Goal: Task Accomplishment & Management: Use online tool/utility

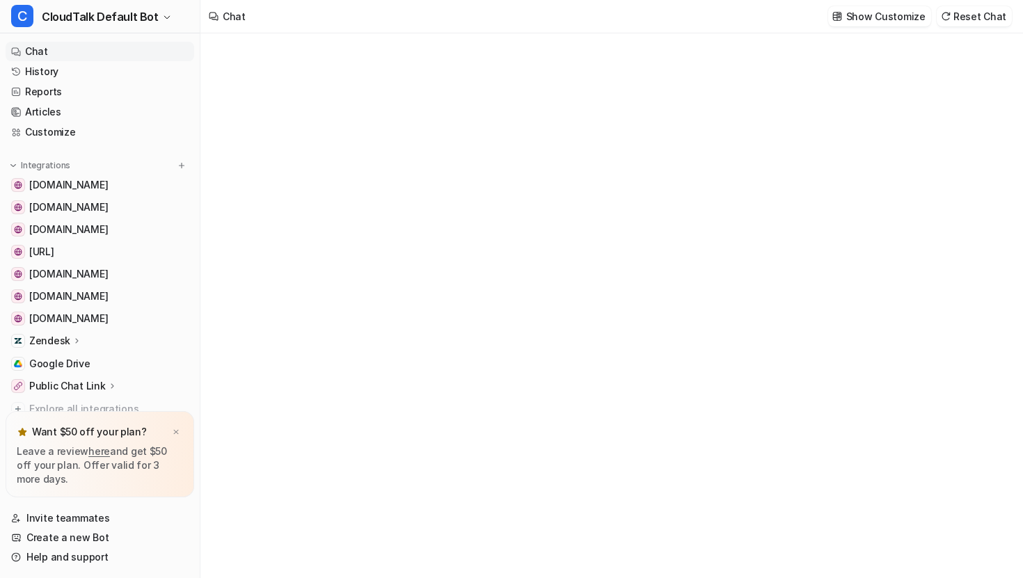
type textarea "**********"
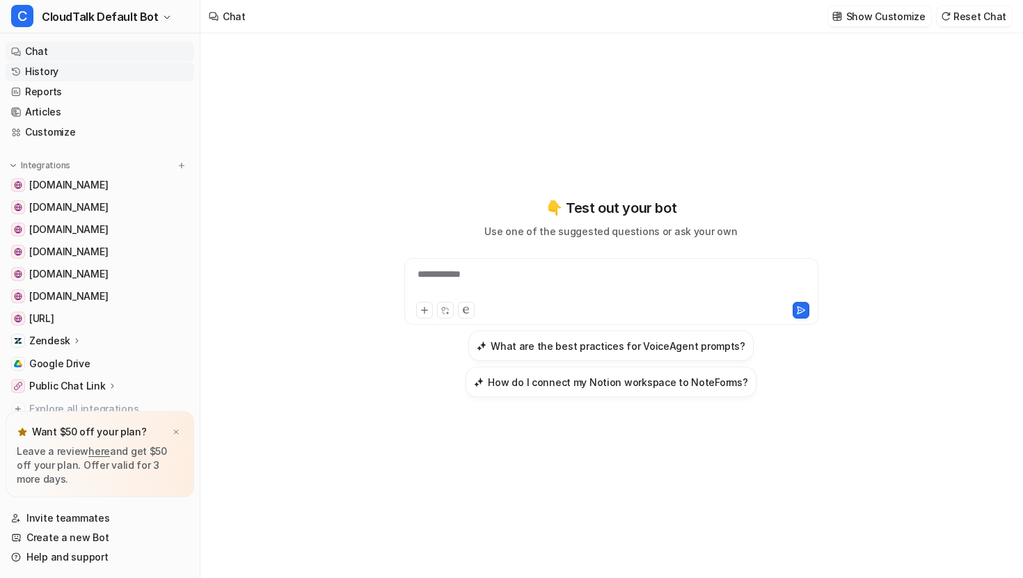
click at [108, 72] on link "History" at bounding box center [100, 71] width 189 height 19
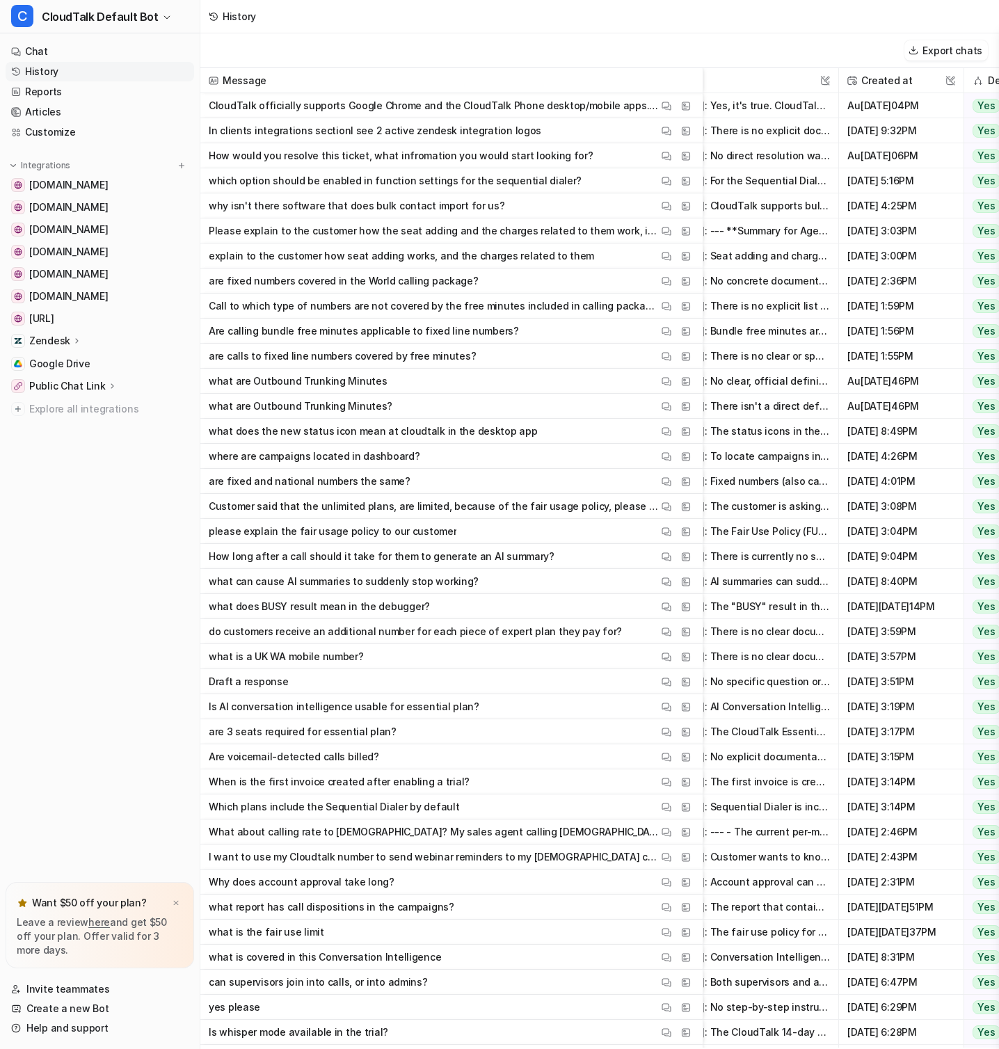
scroll to position [0, 150]
click at [967, 46] on button "Export chats" at bounding box center [945, 50] width 83 height 20
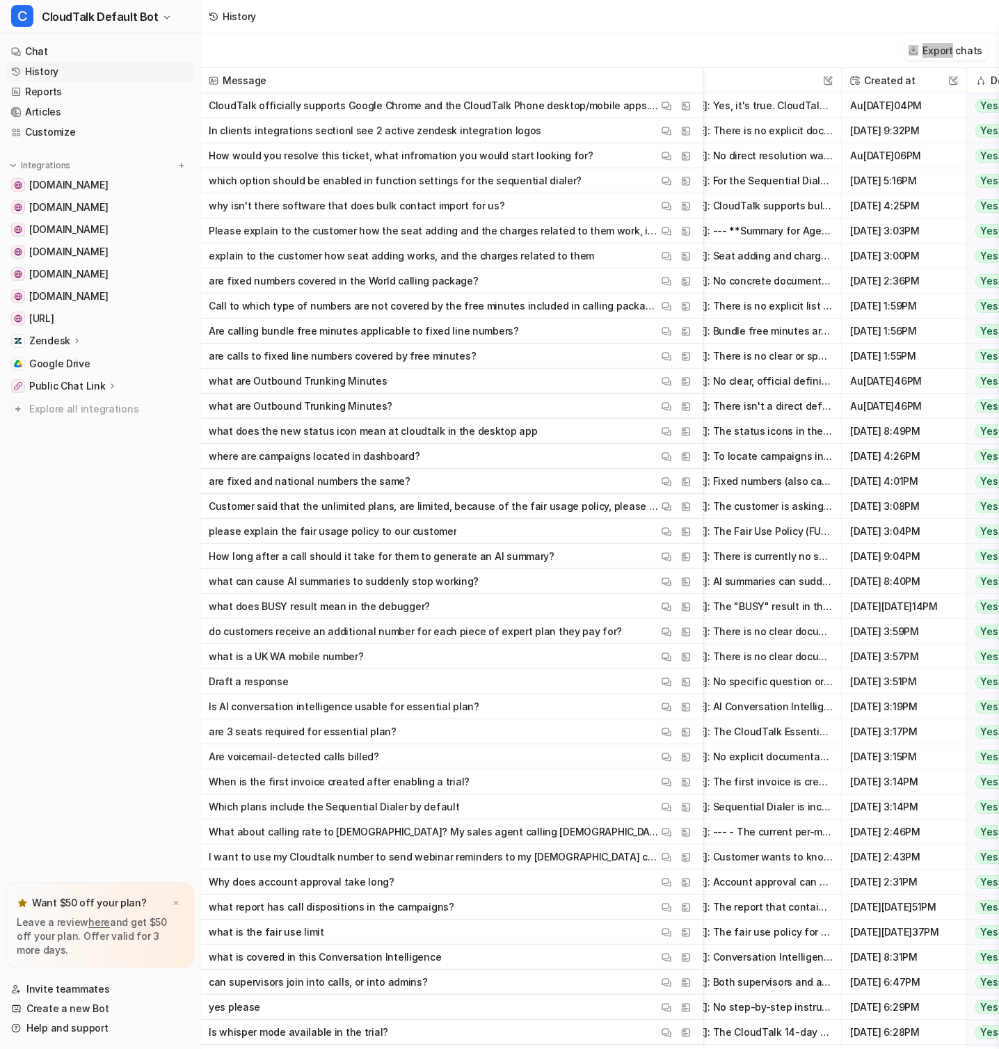
click at [570, 51] on div "Export chats" at bounding box center [599, 50] width 799 height 35
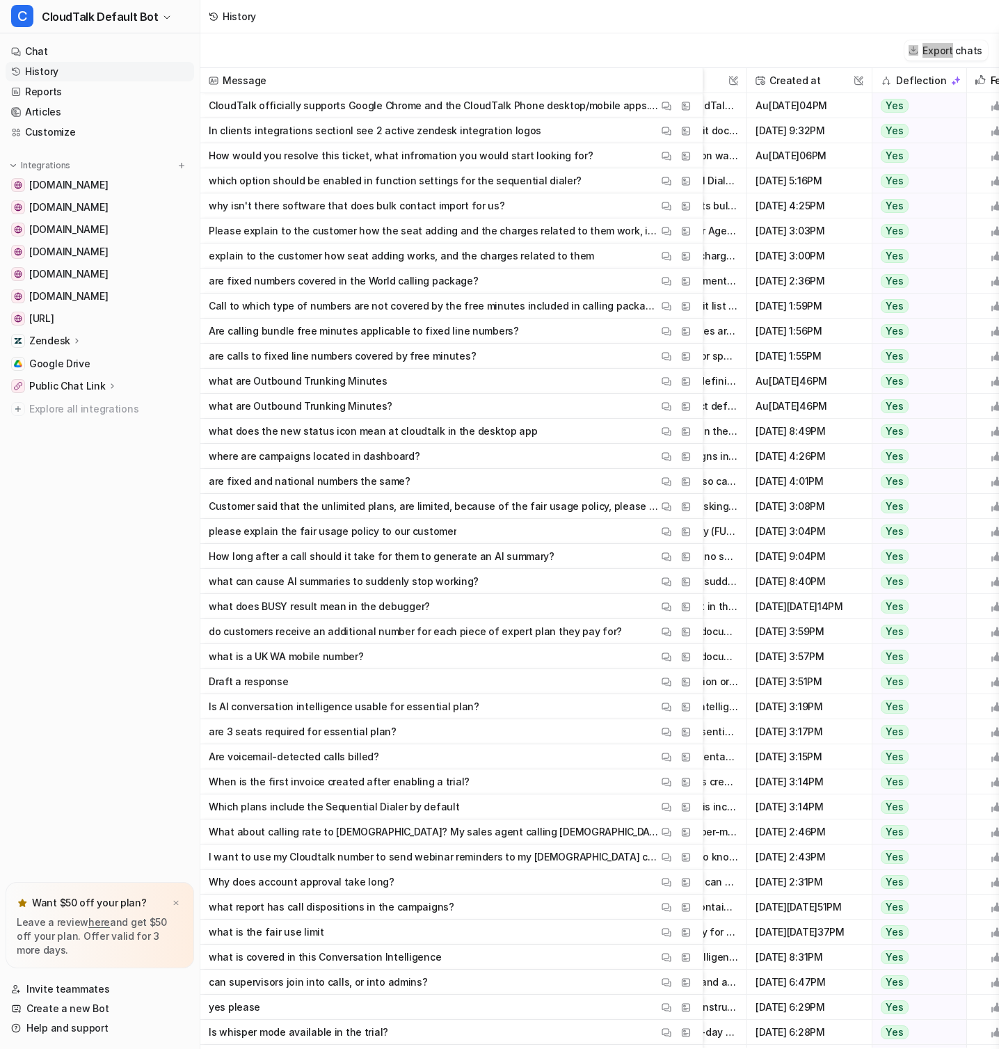
scroll to position [0, 120]
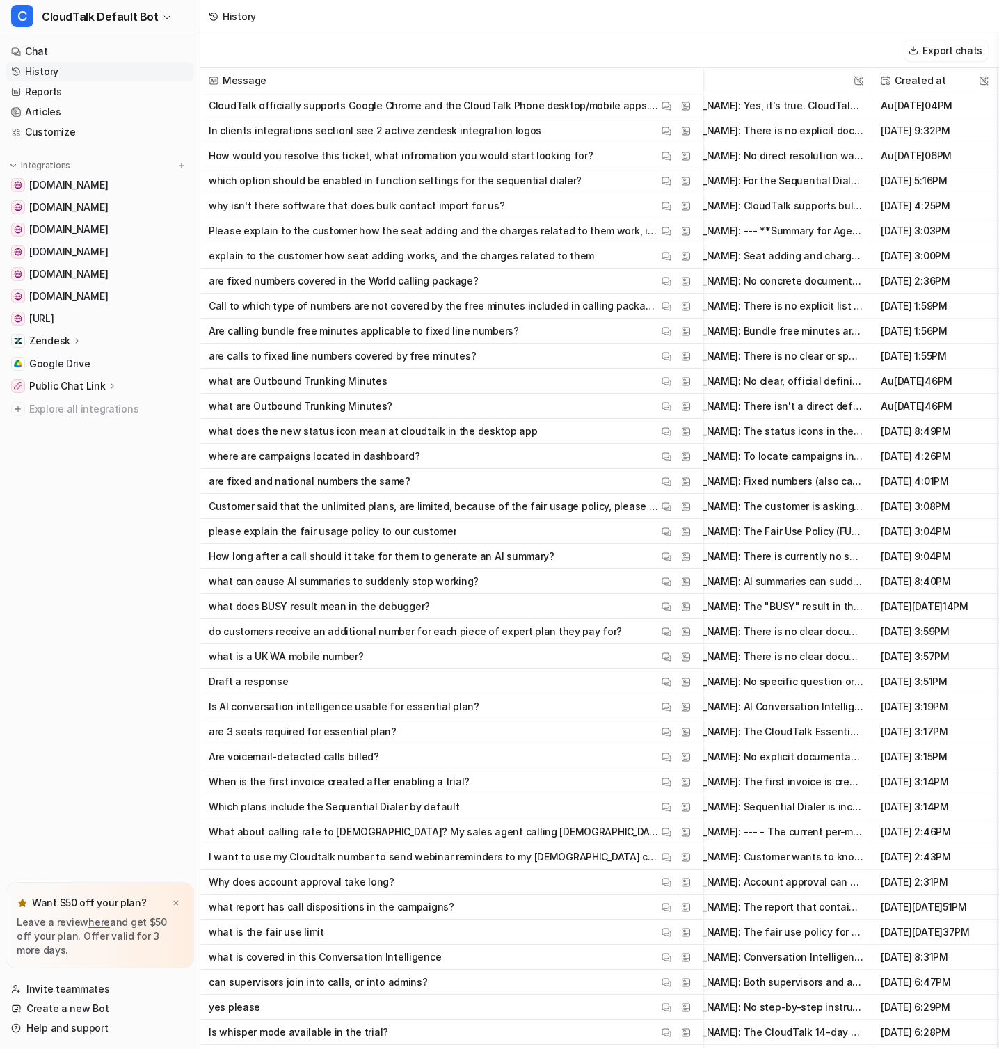
click at [93, 337] on div "Zendesk" at bounding box center [100, 340] width 189 height 19
click at [71, 367] on p "Overview" at bounding box center [62, 361] width 45 height 14
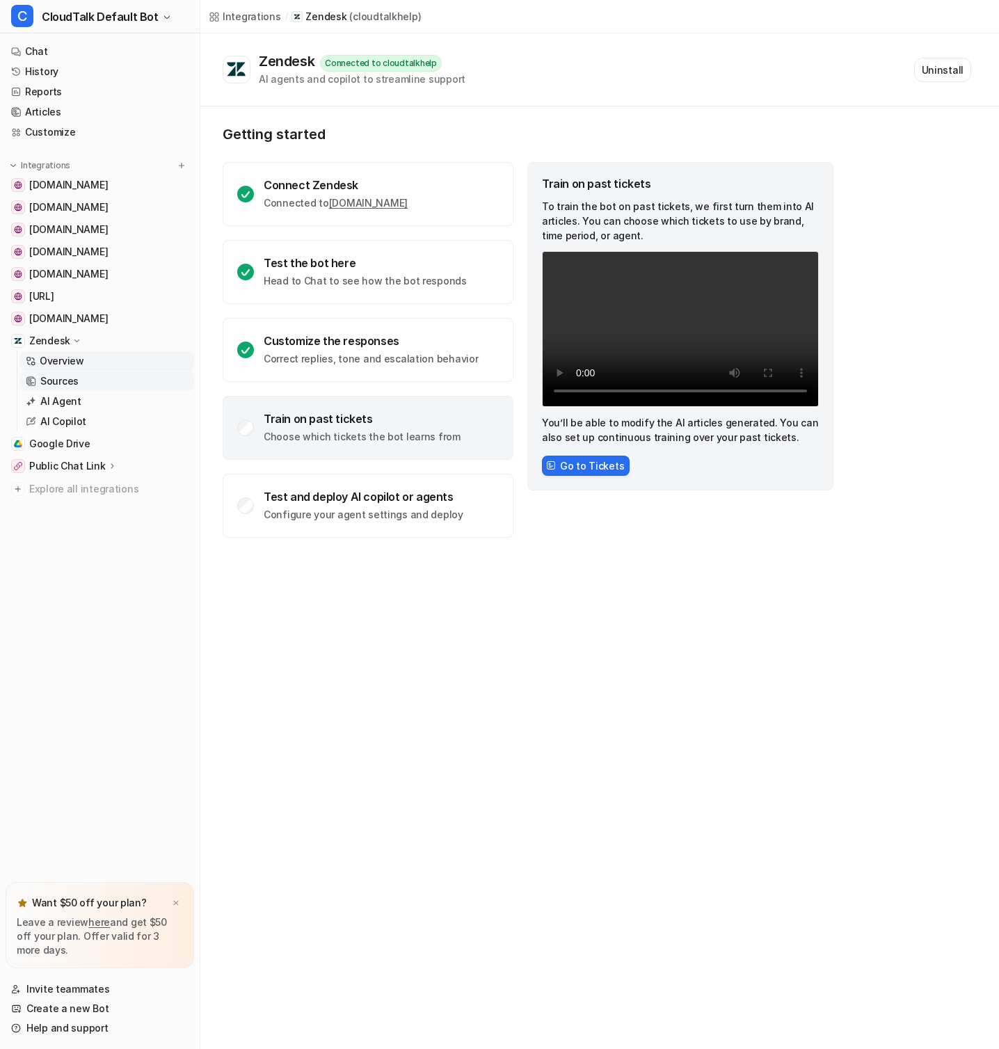
click at [78, 383] on link "Sources" at bounding box center [107, 381] width 174 height 19
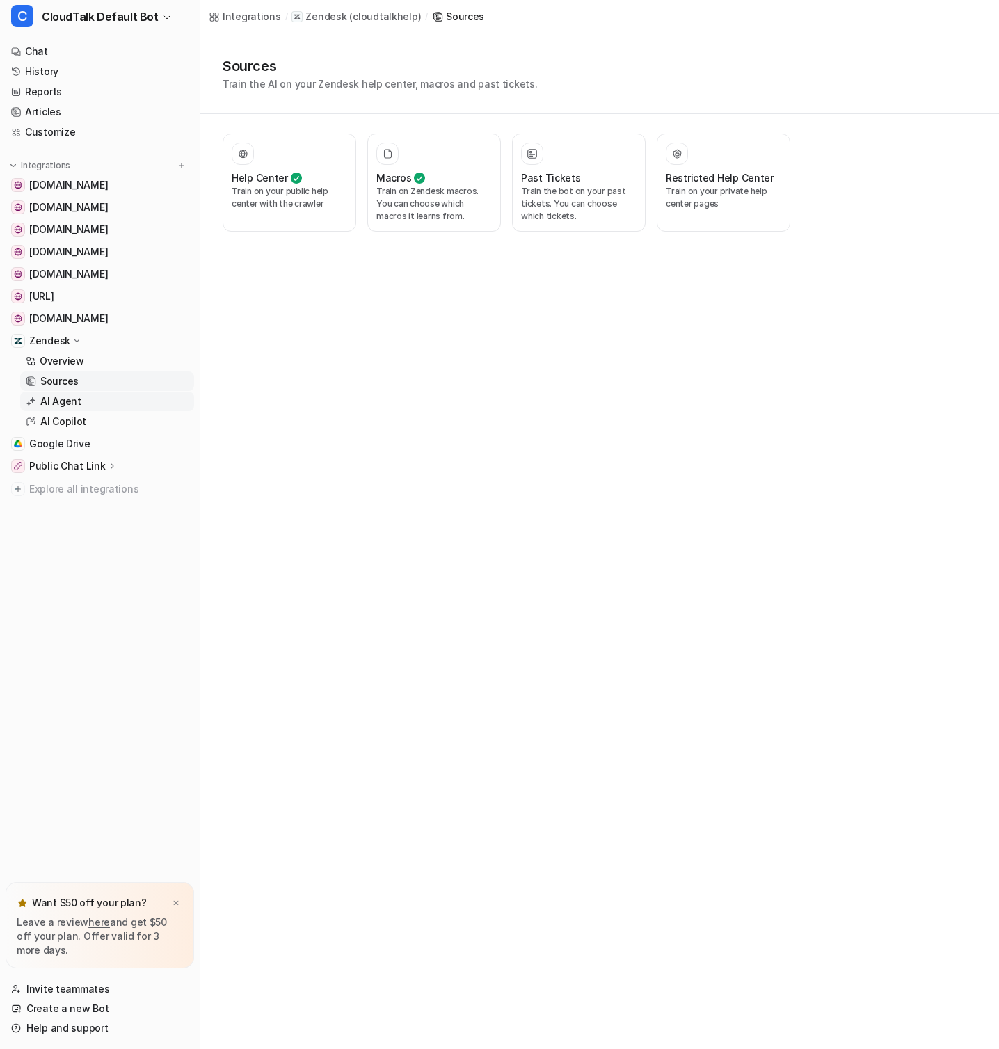
click at [86, 399] on link "AI Agent" at bounding box center [107, 401] width 174 height 19
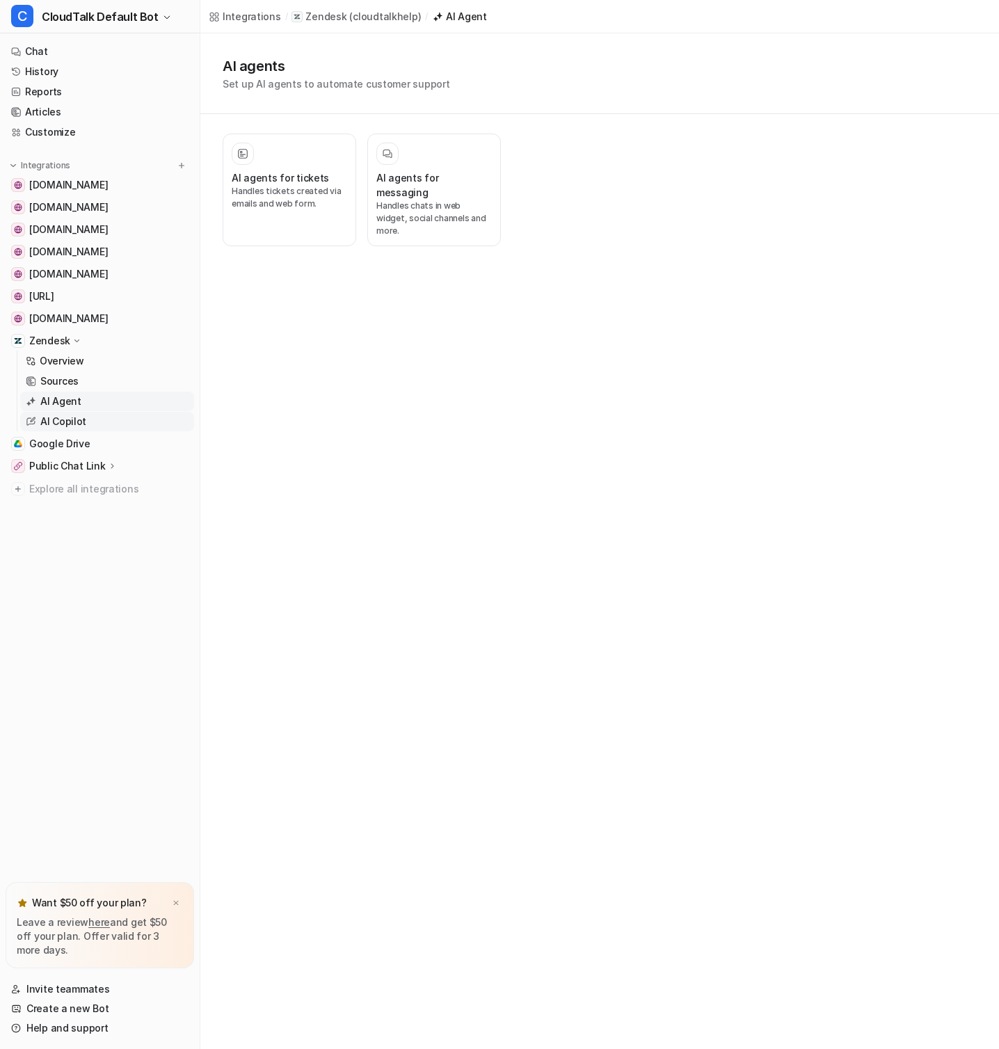
click at [95, 427] on link "AI Copilot" at bounding box center [107, 421] width 174 height 19
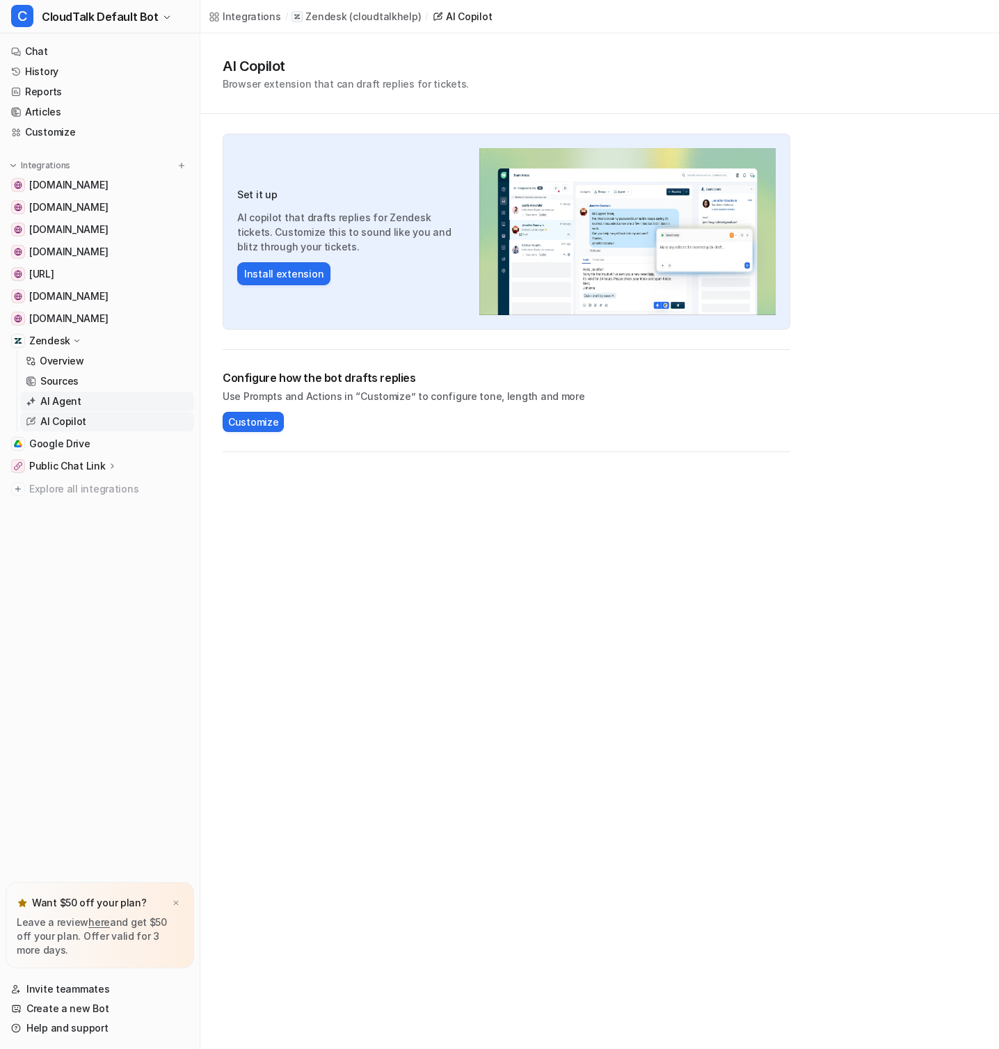
click at [102, 395] on link "AI Agent" at bounding box center [107, 401] width 174 height 19
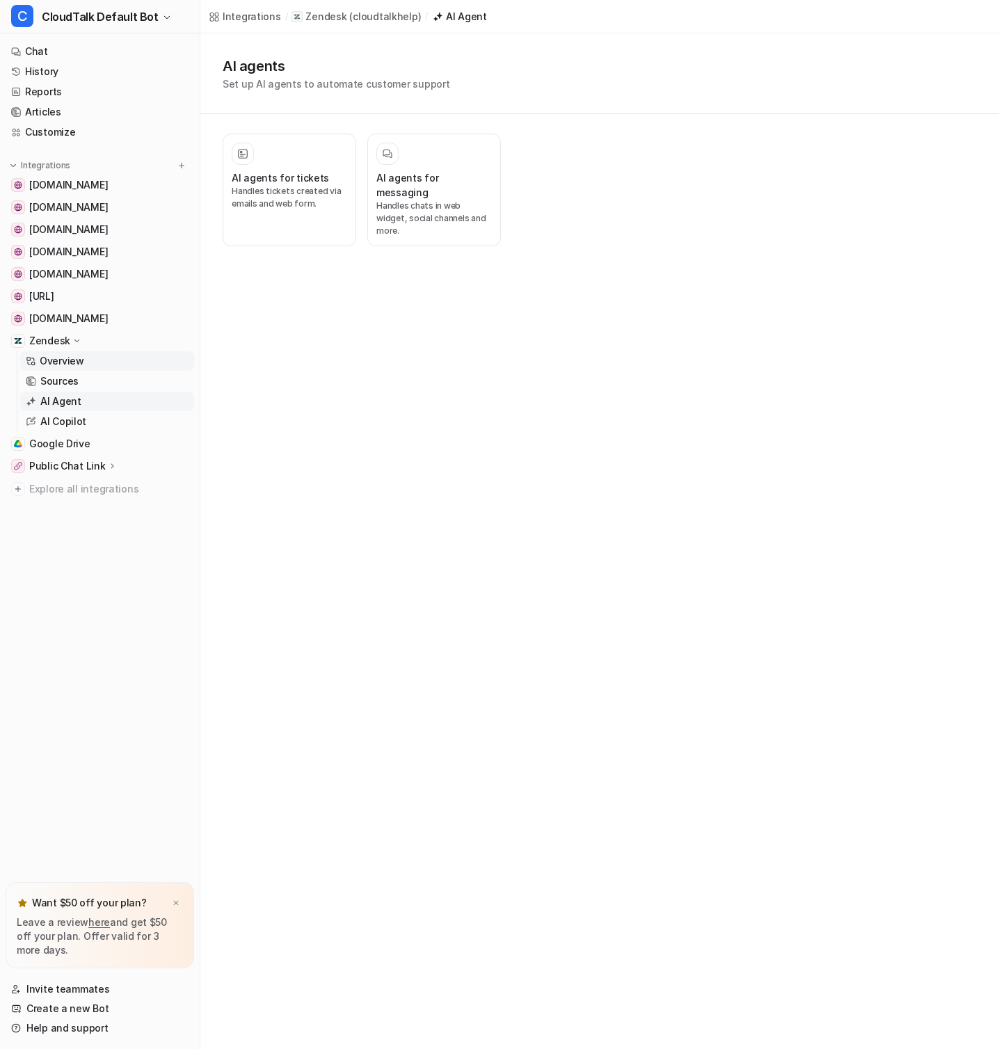
click at [65, 358] on p "Overview" at bounding box center [62, 361] width 45 height 14
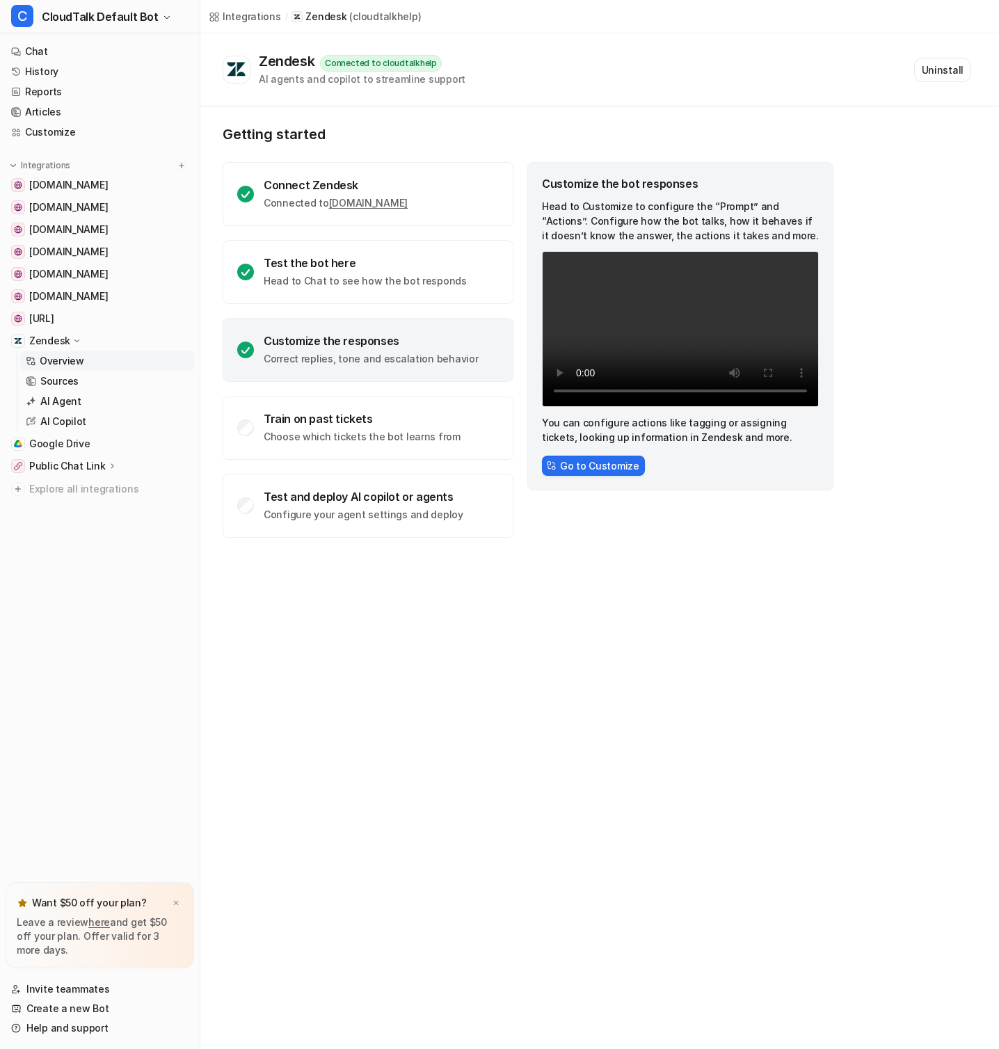
click at [83, 465] on p "Public Chat Link" at bounding box center [67, 466] width 77 height 14
click at [93, 492] on link "Overview" at bounding box center [107, 486] width 174 height 19
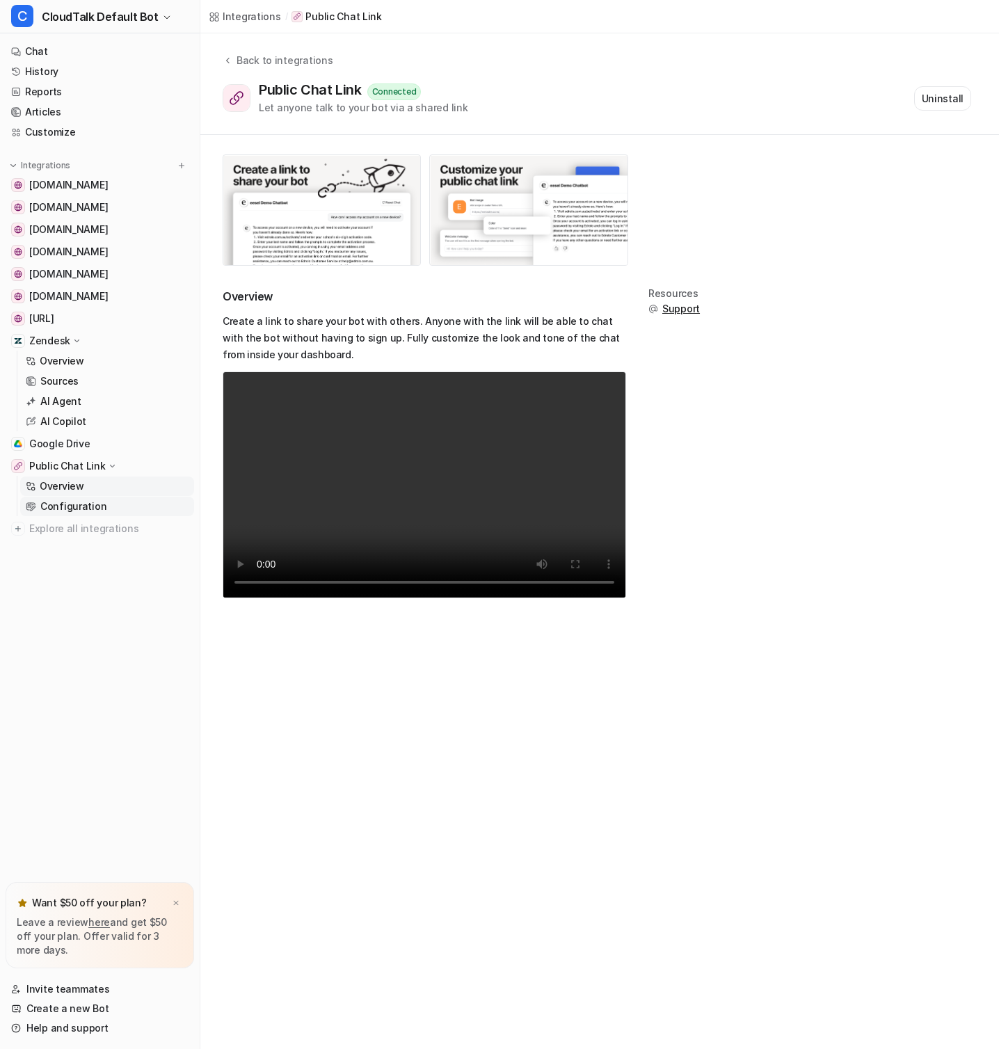
click at [114, 503] on link "Configuration" at bounding box center [107, 506] width 174 height 19
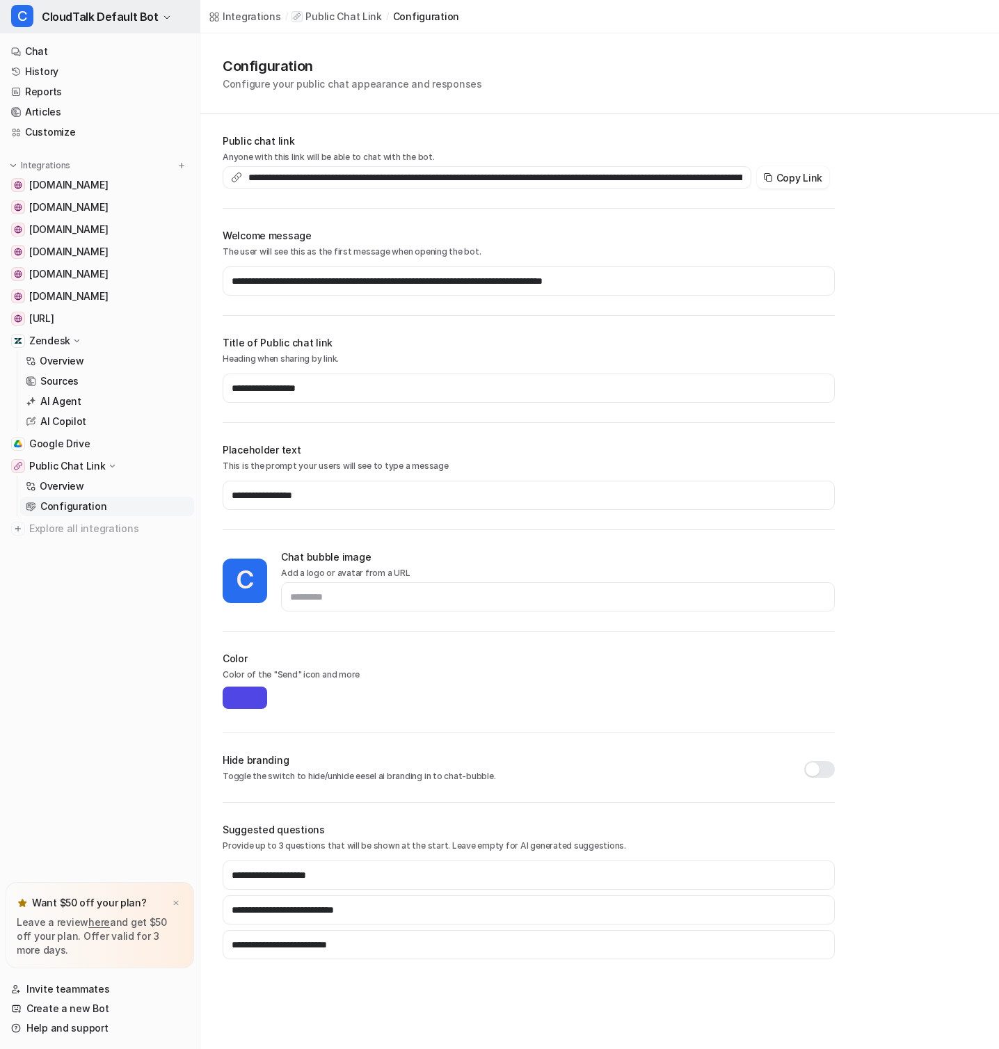
click at [139, 27] on button "C CloudTalk Default Bot" at bounding box center [100, 16] width 200 height 33
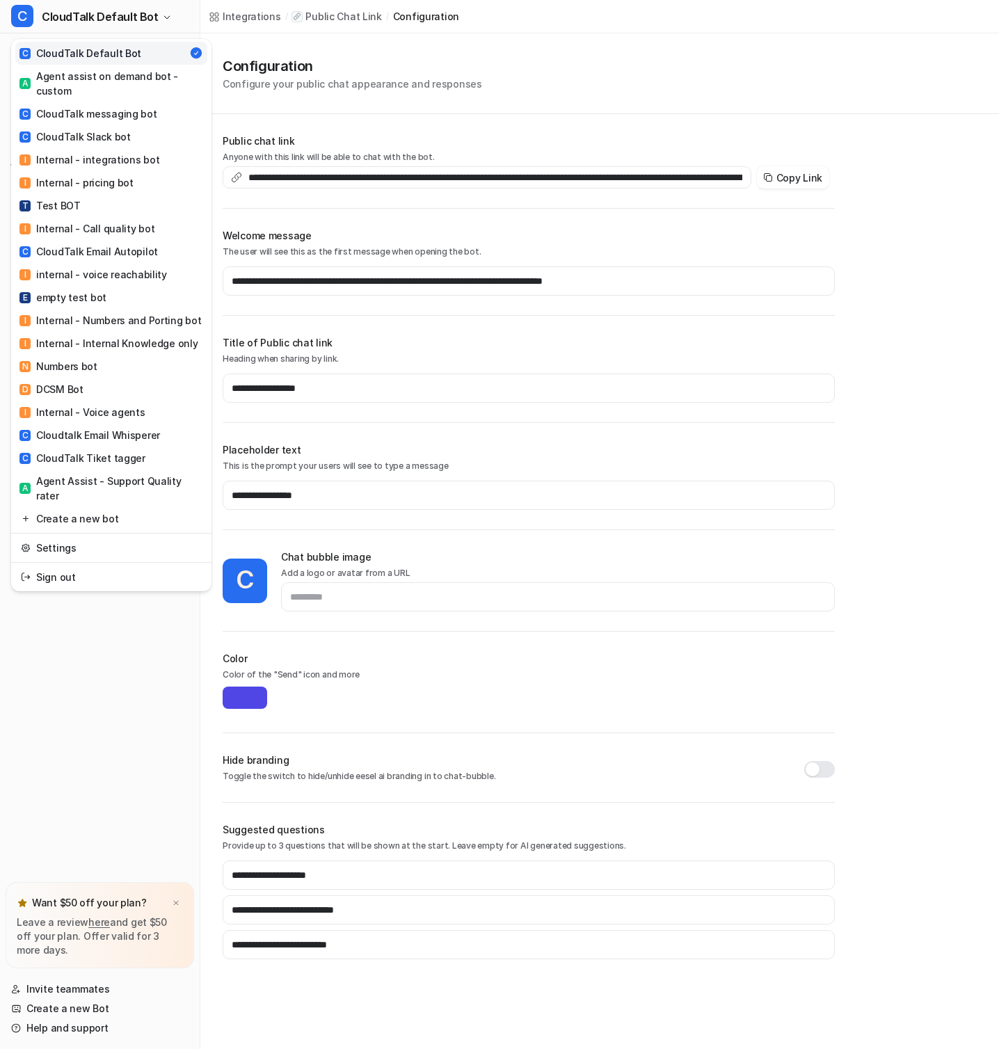
click at [68, 577] on div "C CloudTalk Default Bot C CloudTalk Default Bot A Agent assist on demand bot - …" at bounding box center [100, 524] width 200 height 1049
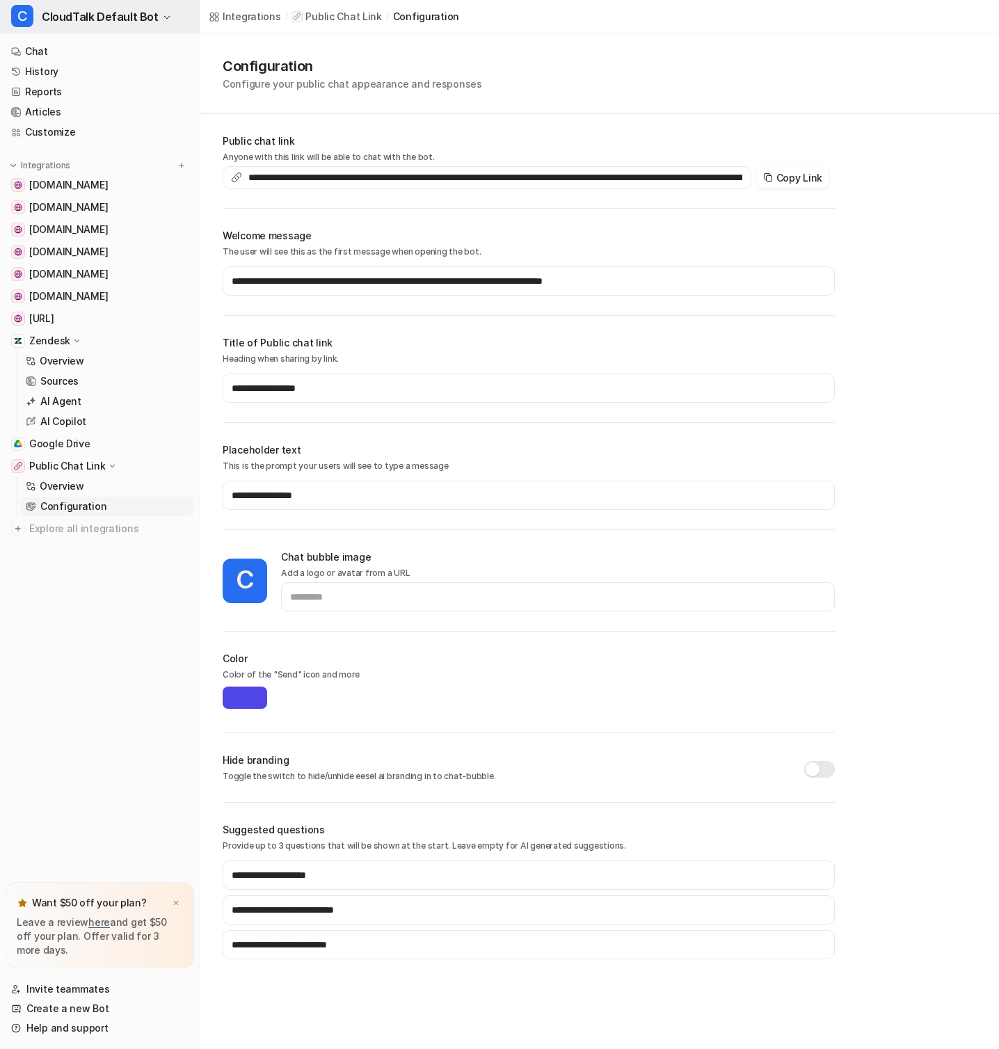
click at [105, 15] on span "CloudTalk Default Bot" at bounding box center [100, 16] width 117 height 19
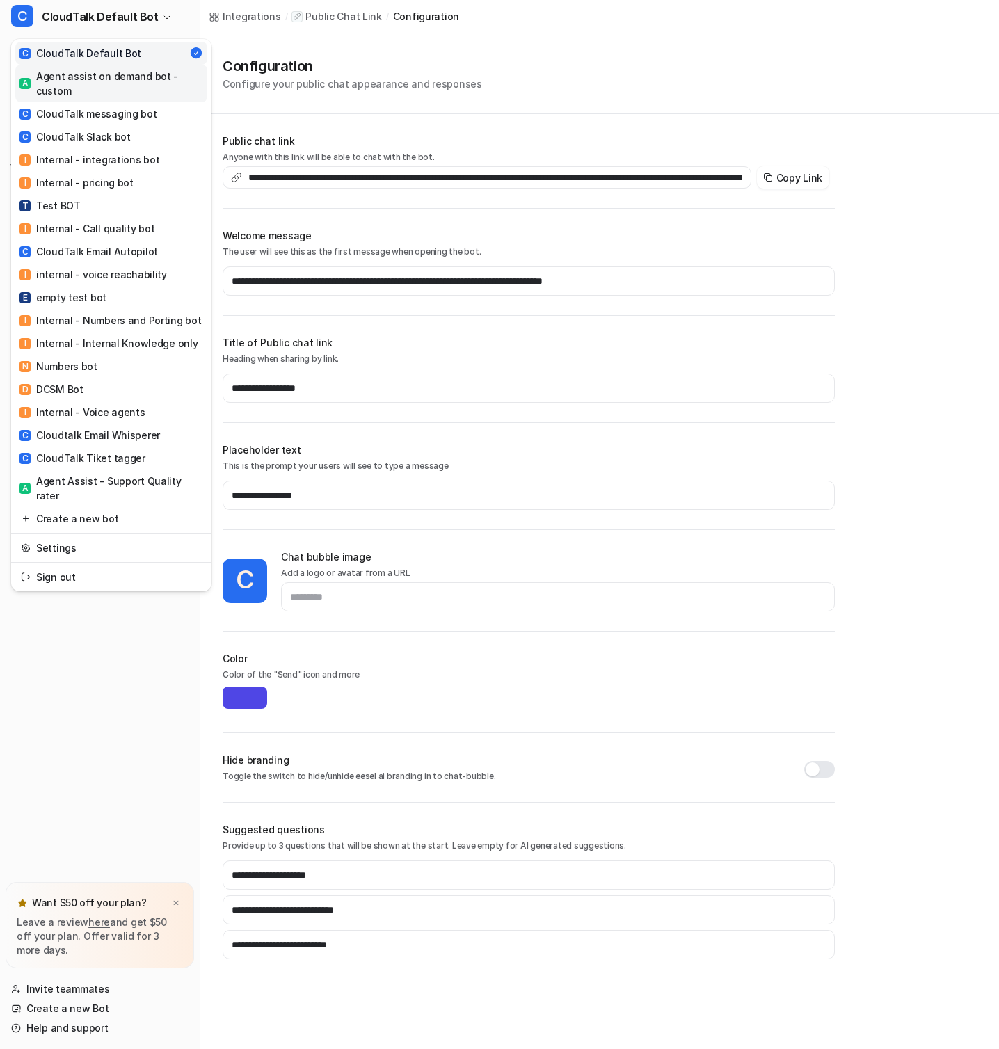
click at [115, 80] on div "A Agent assist on demand bot - custom" at bounding box center [111, 83] width 184 height 29
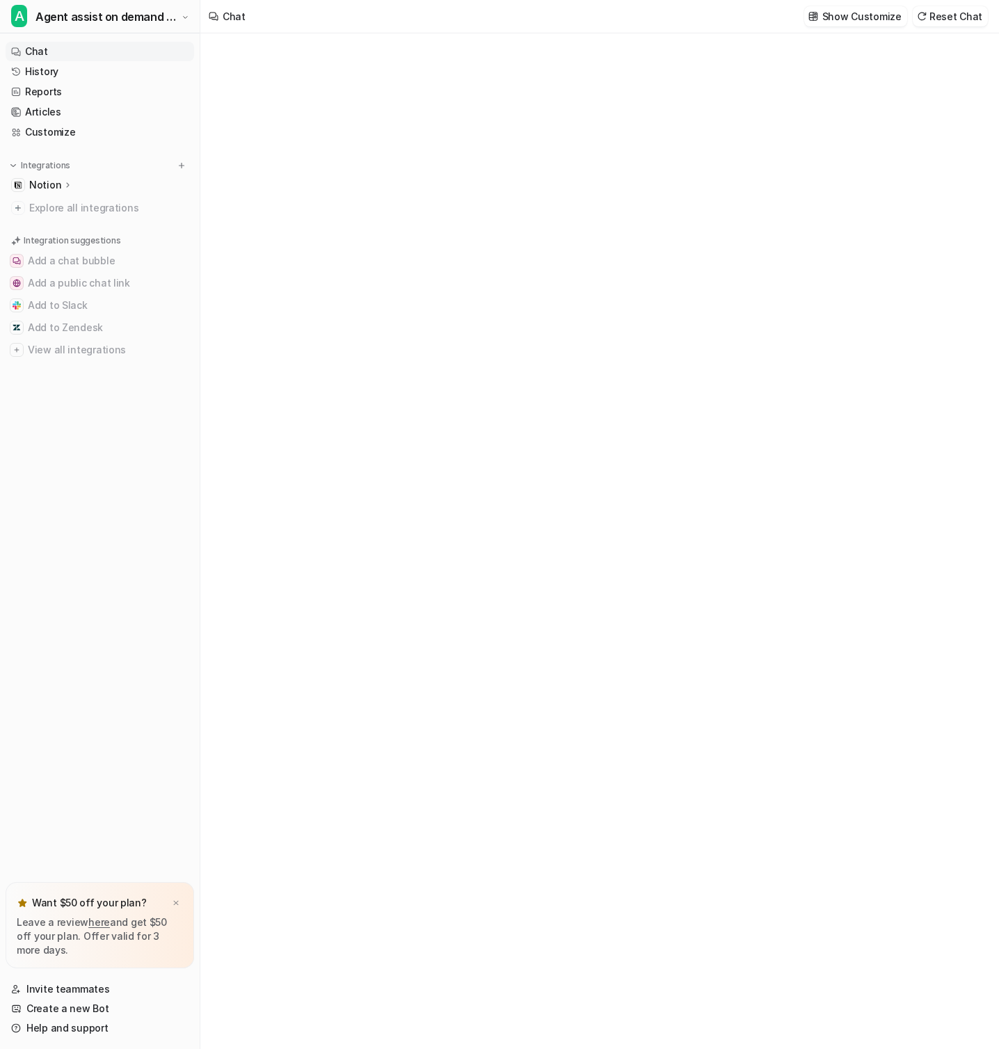
type textarea "**********"
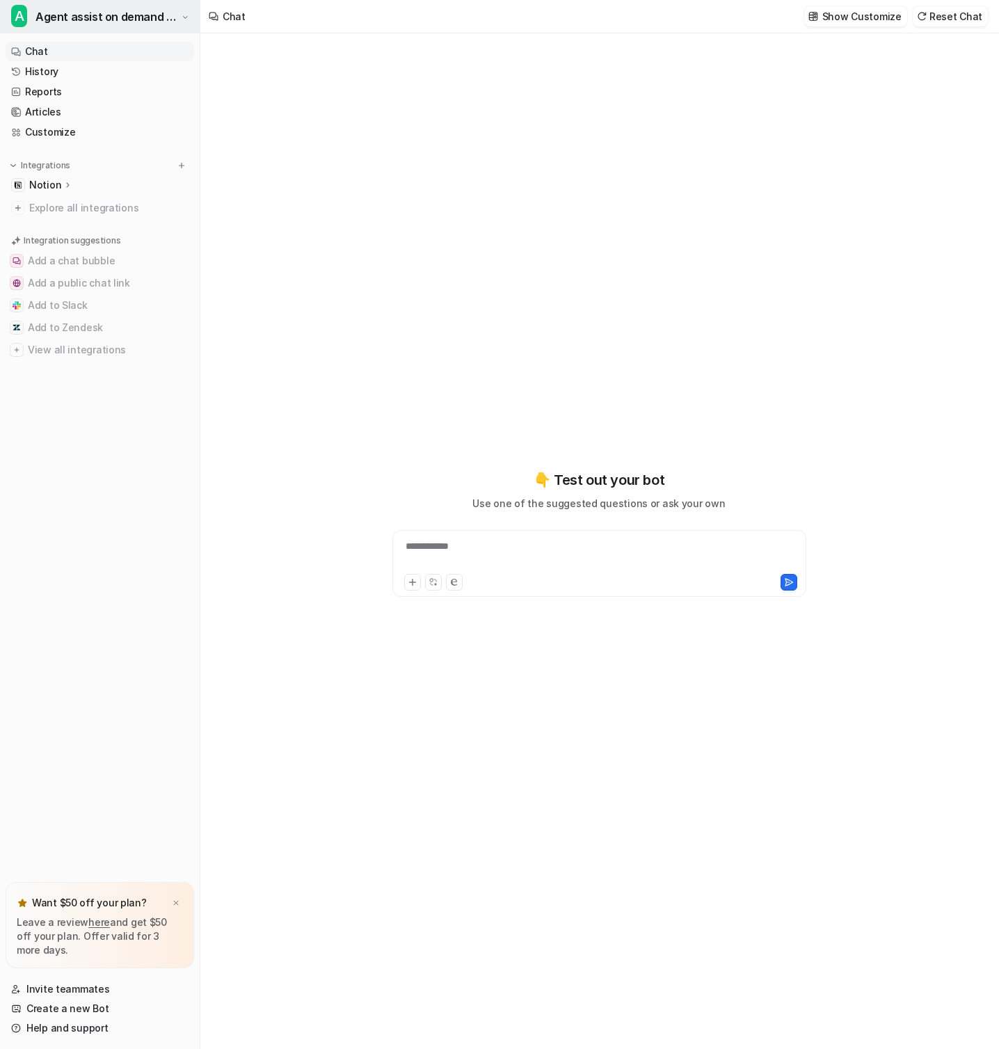
click at [129, 24] on span "Agent assist on demand bot - custom" at bounding box center [106, 16] width 143 height 19
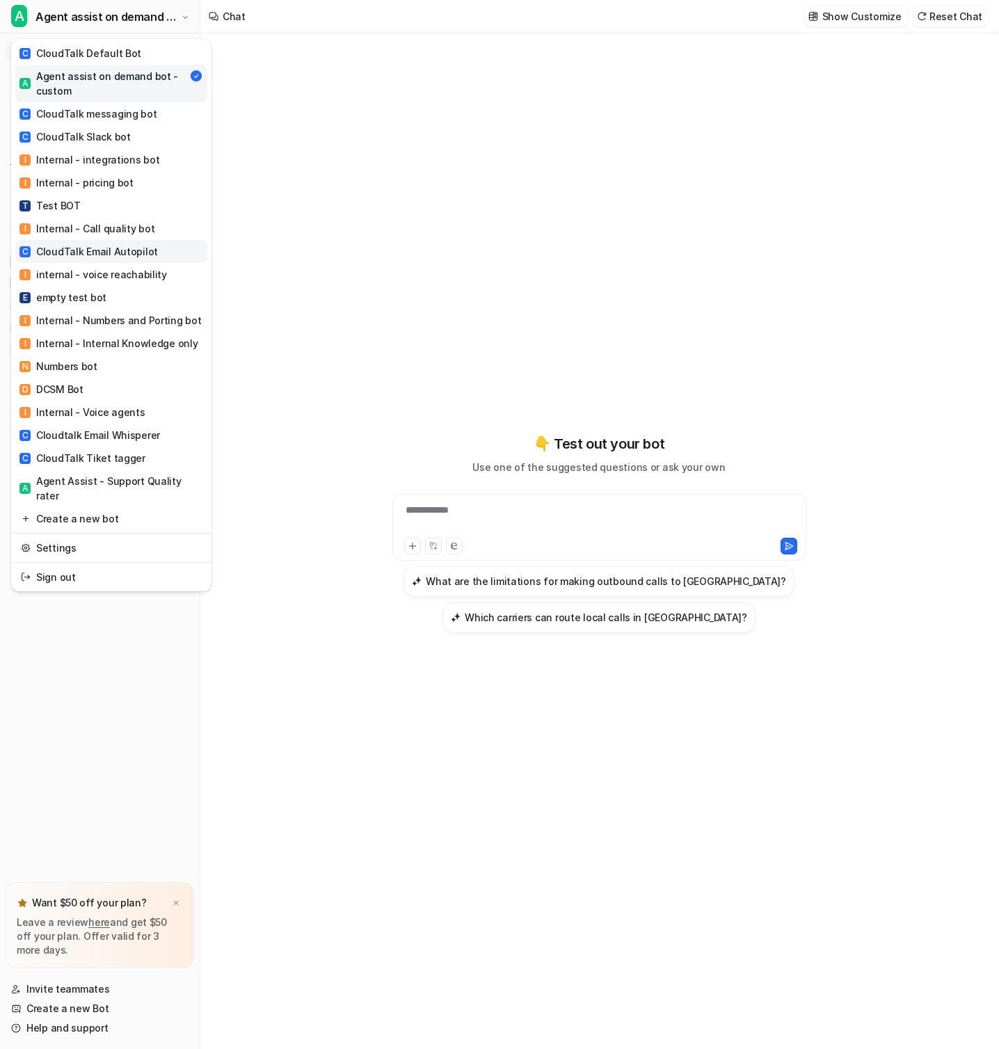
click at [147, 241] on link "C CloudTalk Email Autopilot" at bounding box center [111, 251] width 192 height 23
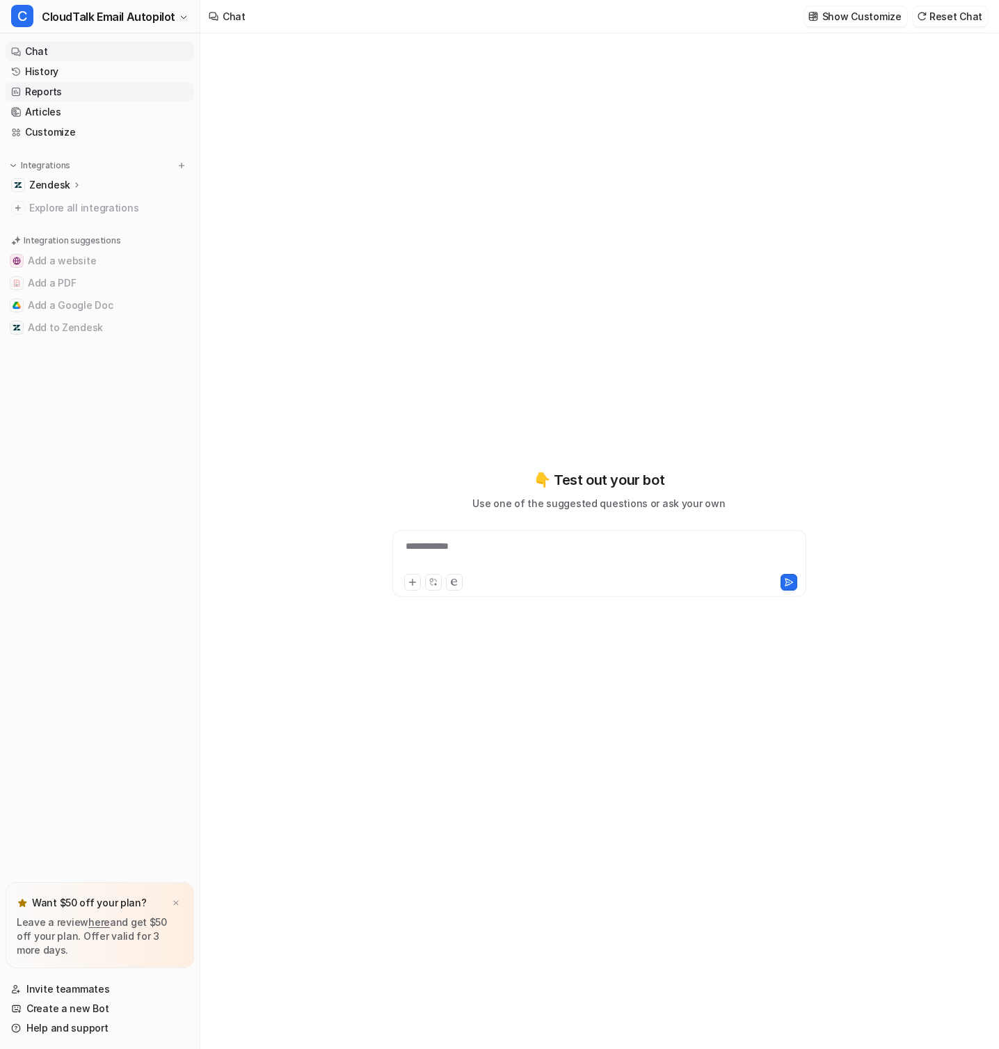
type textarea "**********"
click at [85, 73] on link "History" at bounding box center [100, 71] width 189 height 19
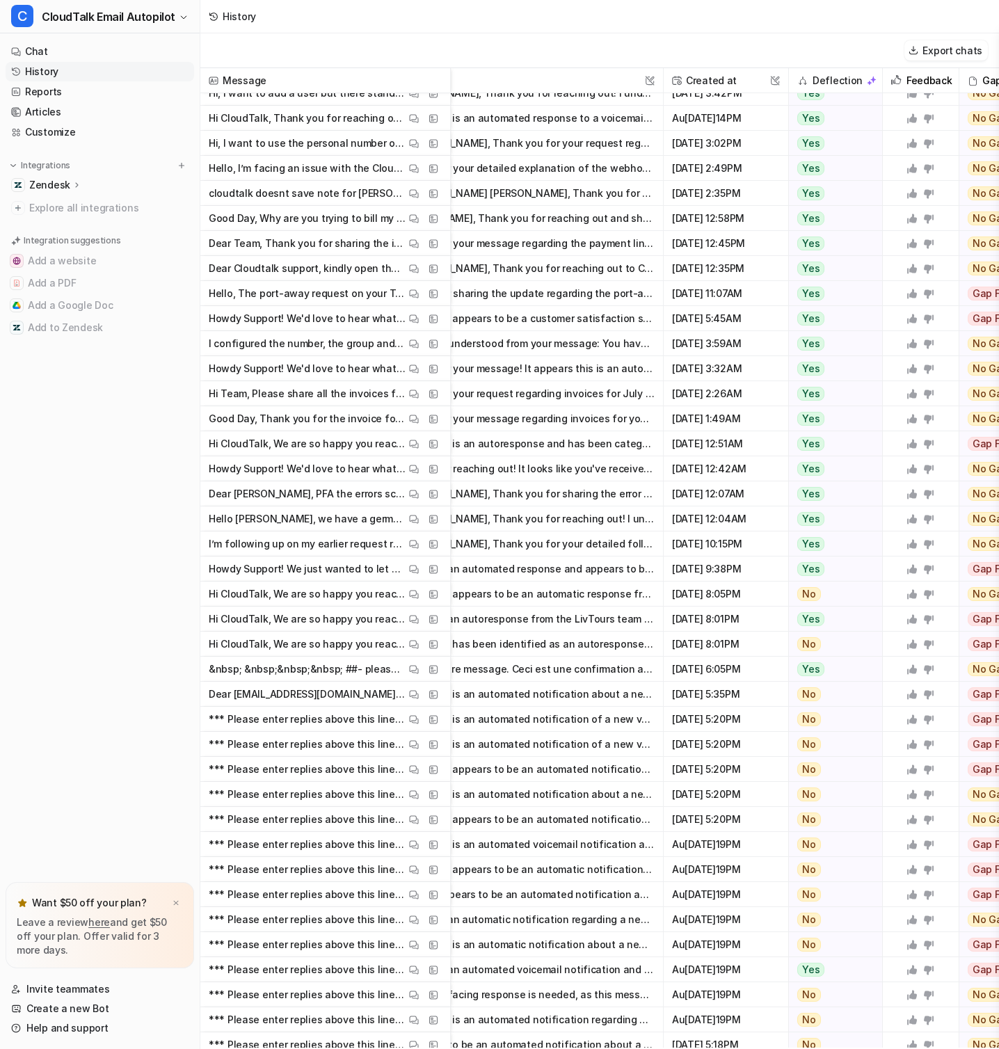
scroll to position [914, 0]
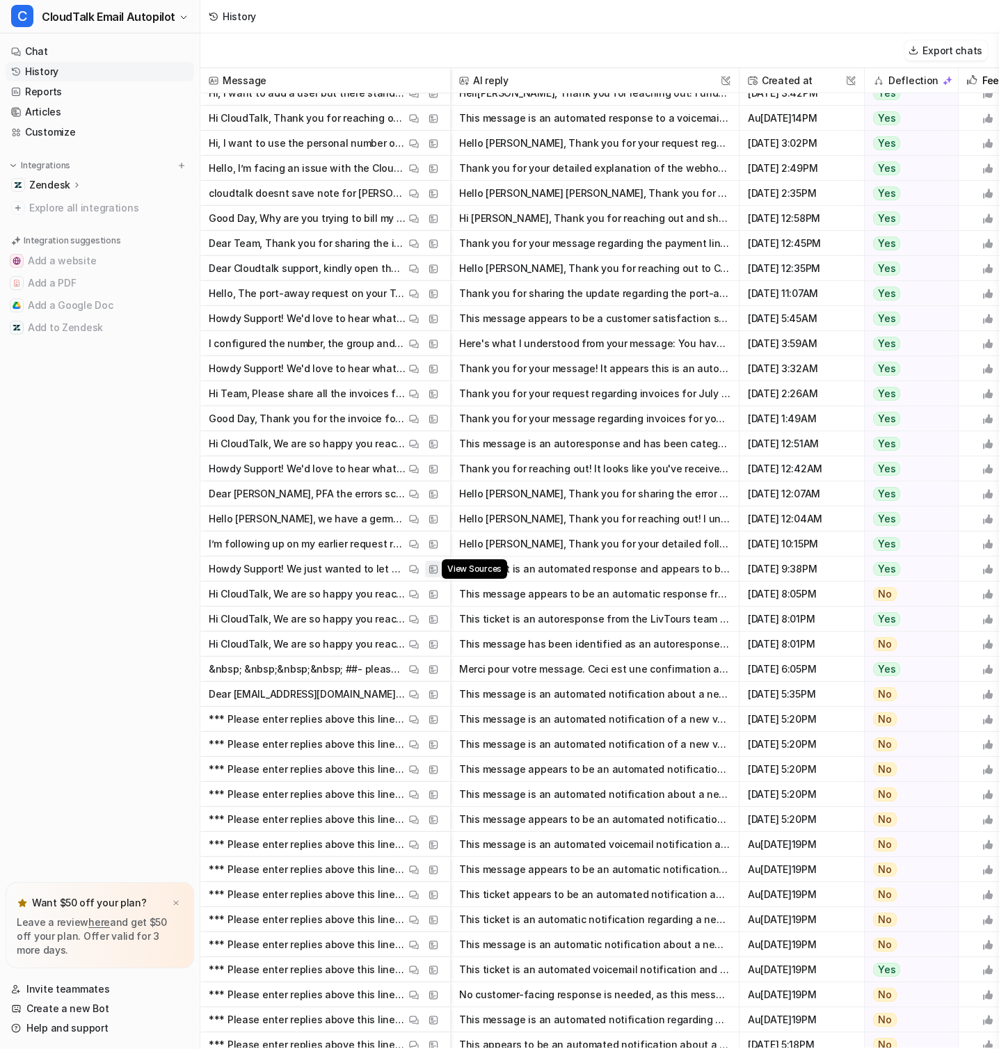
click at [435, 573] on img at bounding box center [434, 569] width 10 height 10
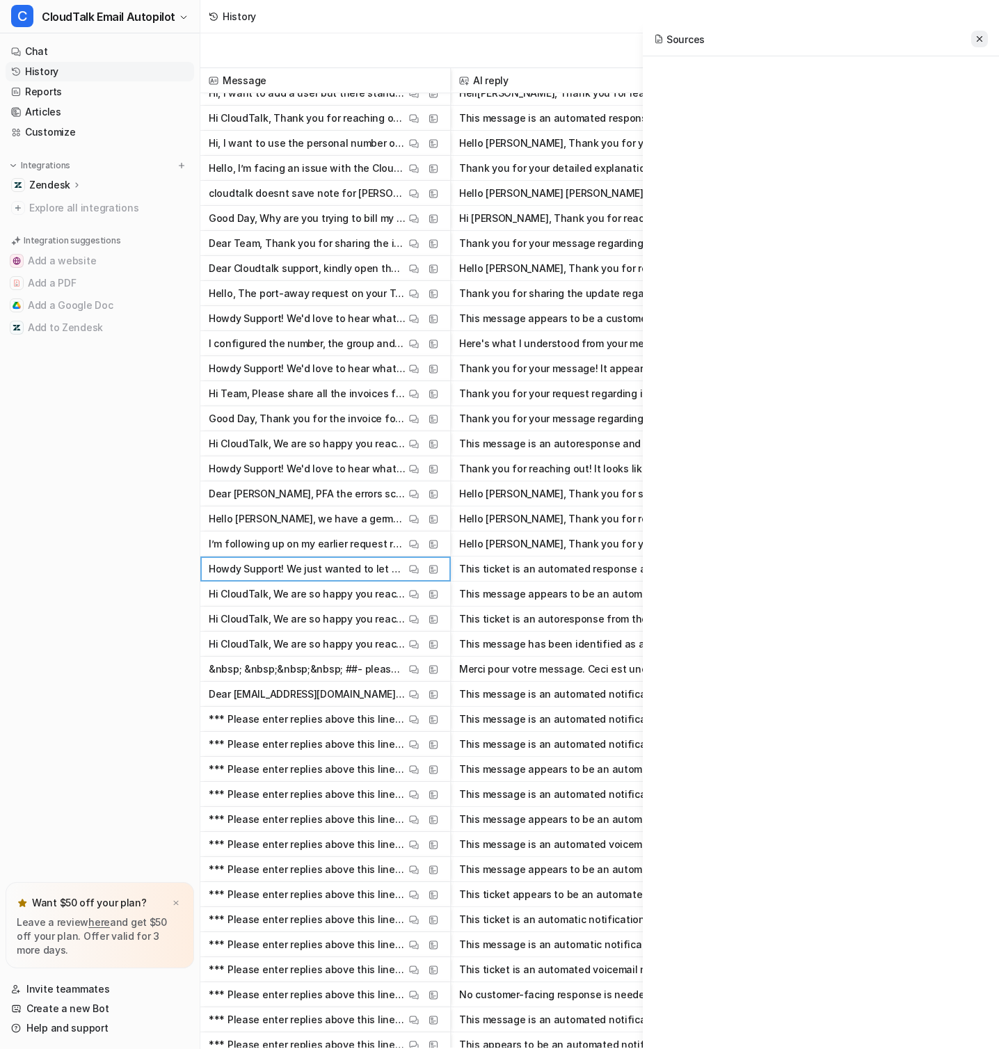
click at [976, 45] on button at bounding box center [979, 39] width 17 height 17
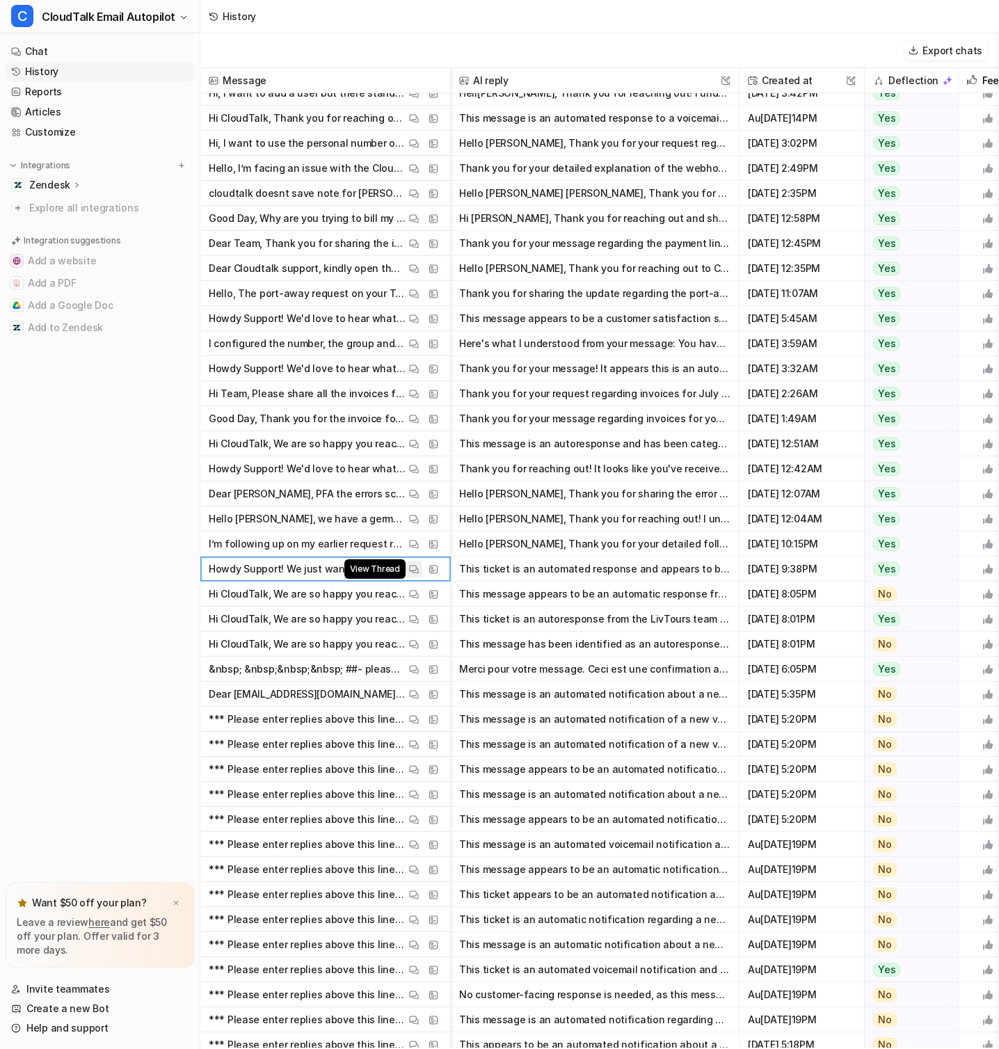
click at [417, 566] on img at bounding box center [414, 569] width 10 height 10
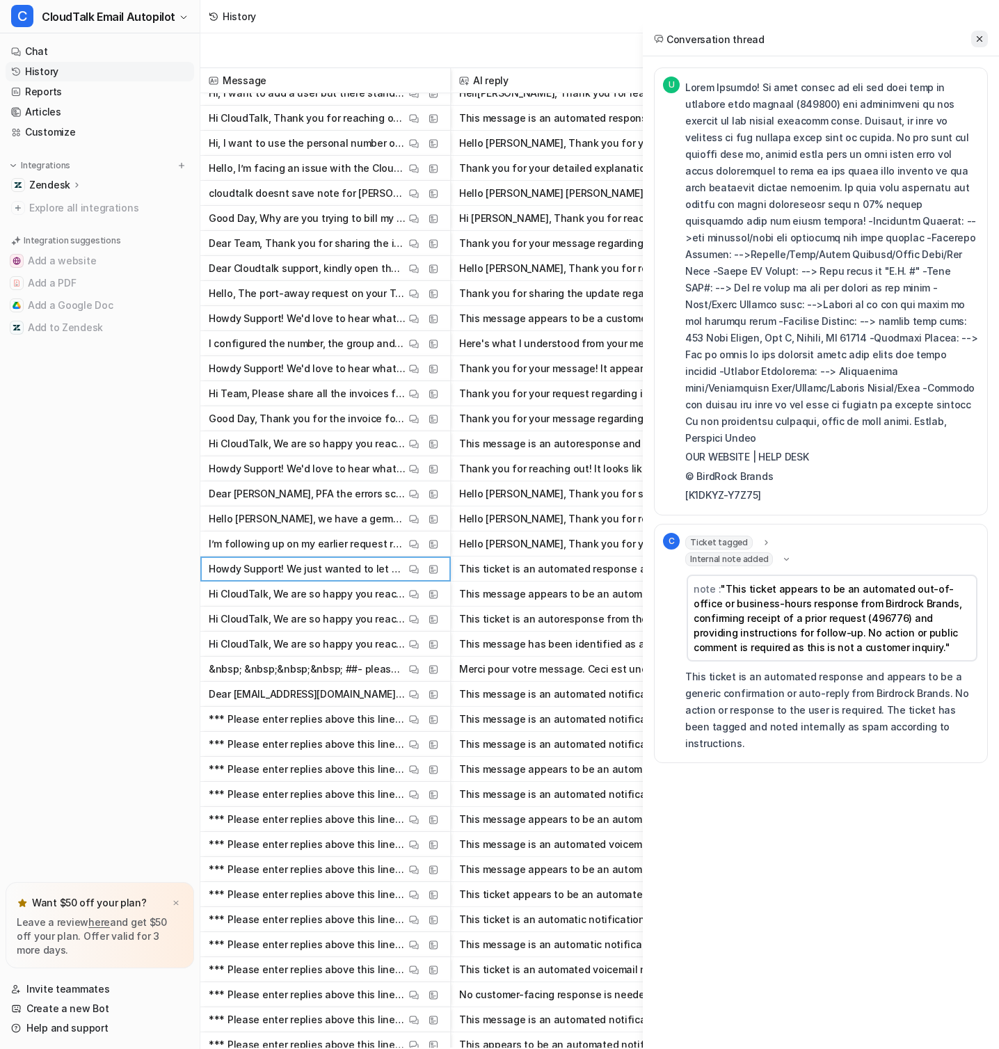
click at [981, 38] on icon at bounding box center [980, 39] width 6 height 6
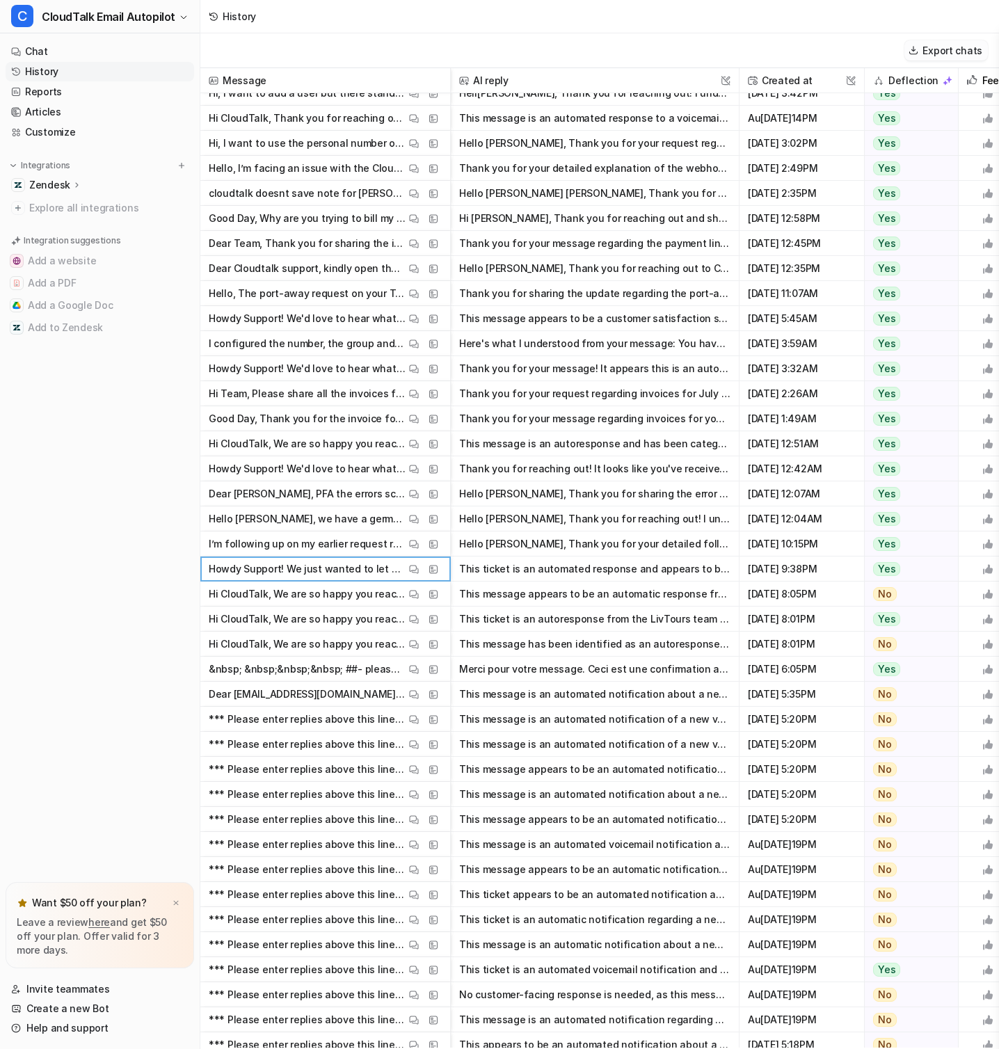
click at [962, 42] on button "Export chats" at bounding box center [945, 50] width 83 height 20
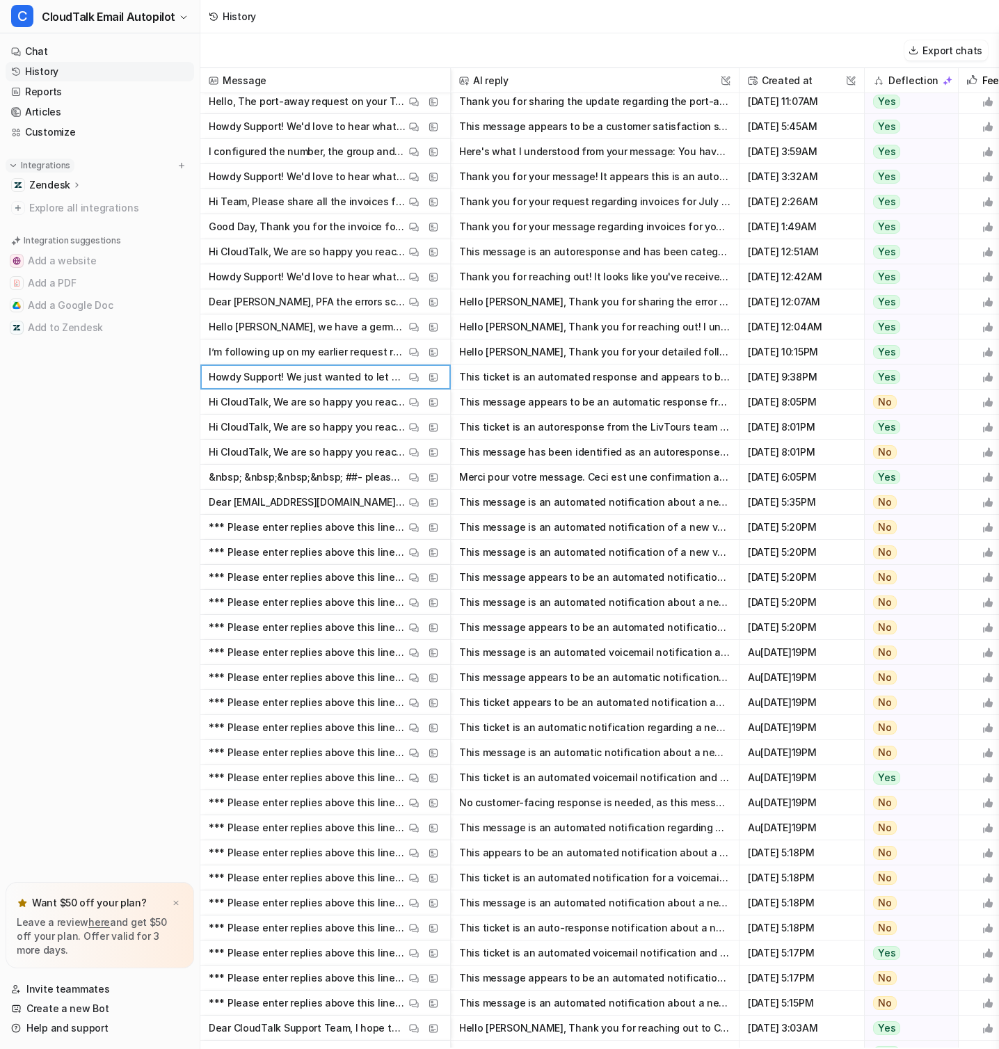
scroll to position [1147, 0]
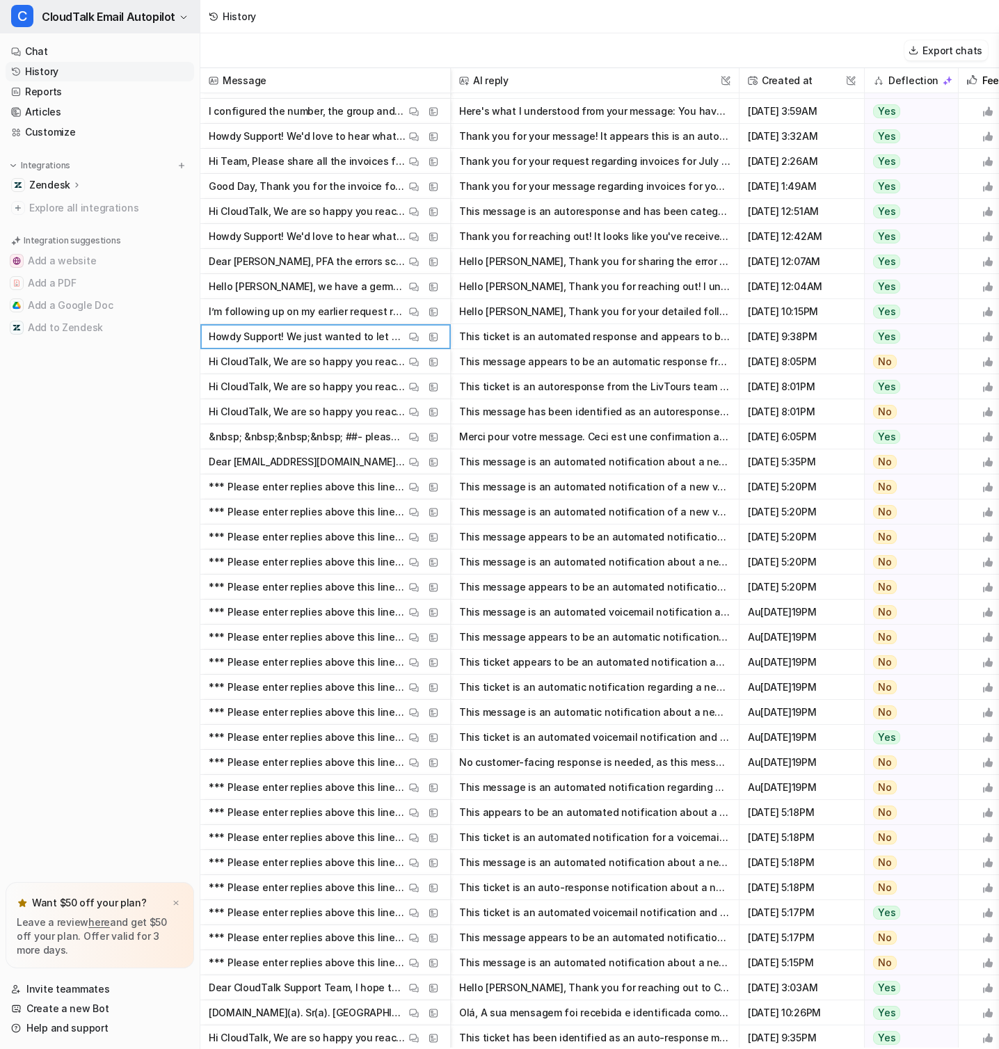
click at [146, 12] on span "CloudTalk Email Autopilot" at bounding box center [109, 16] width 134 height 19
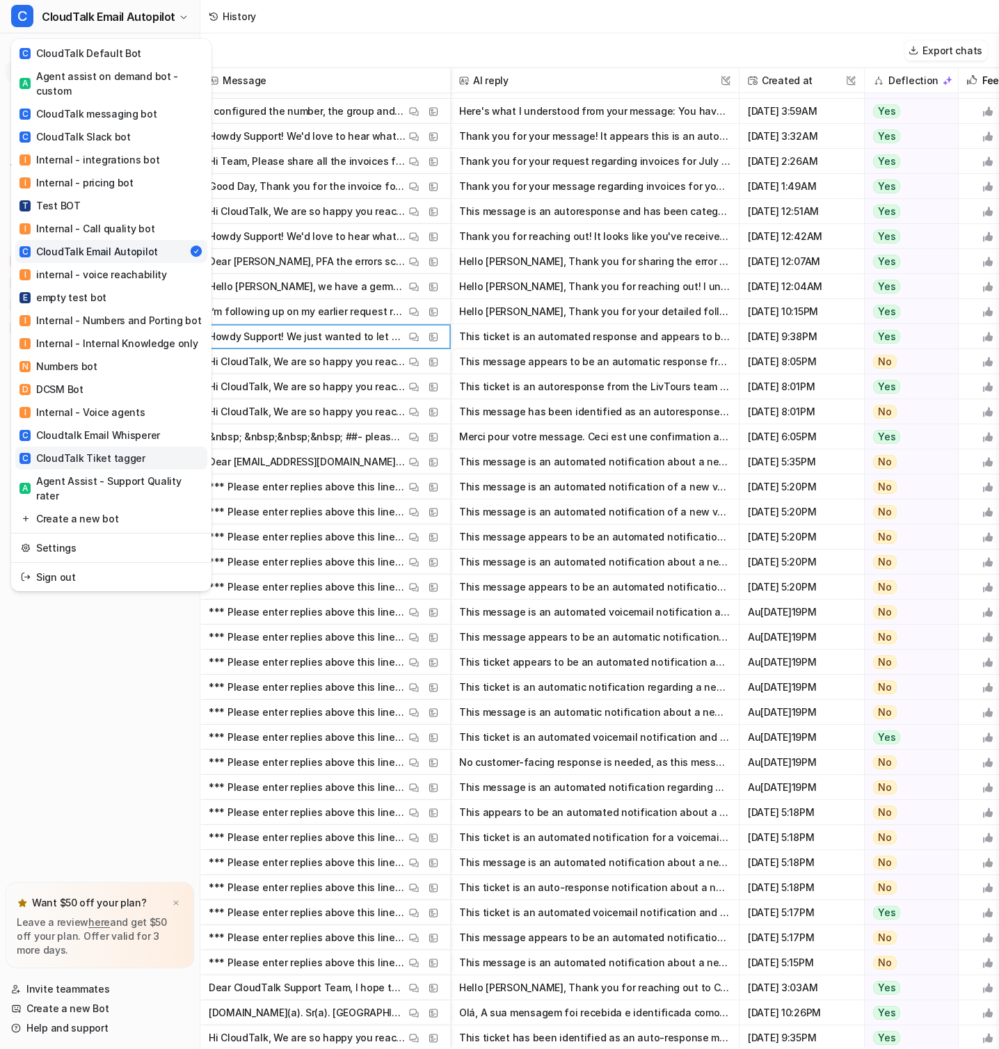
click at [147, 459] on link "C CloudTalk Tiket tagger" at bounding box center [111, 458] width 192 height 23
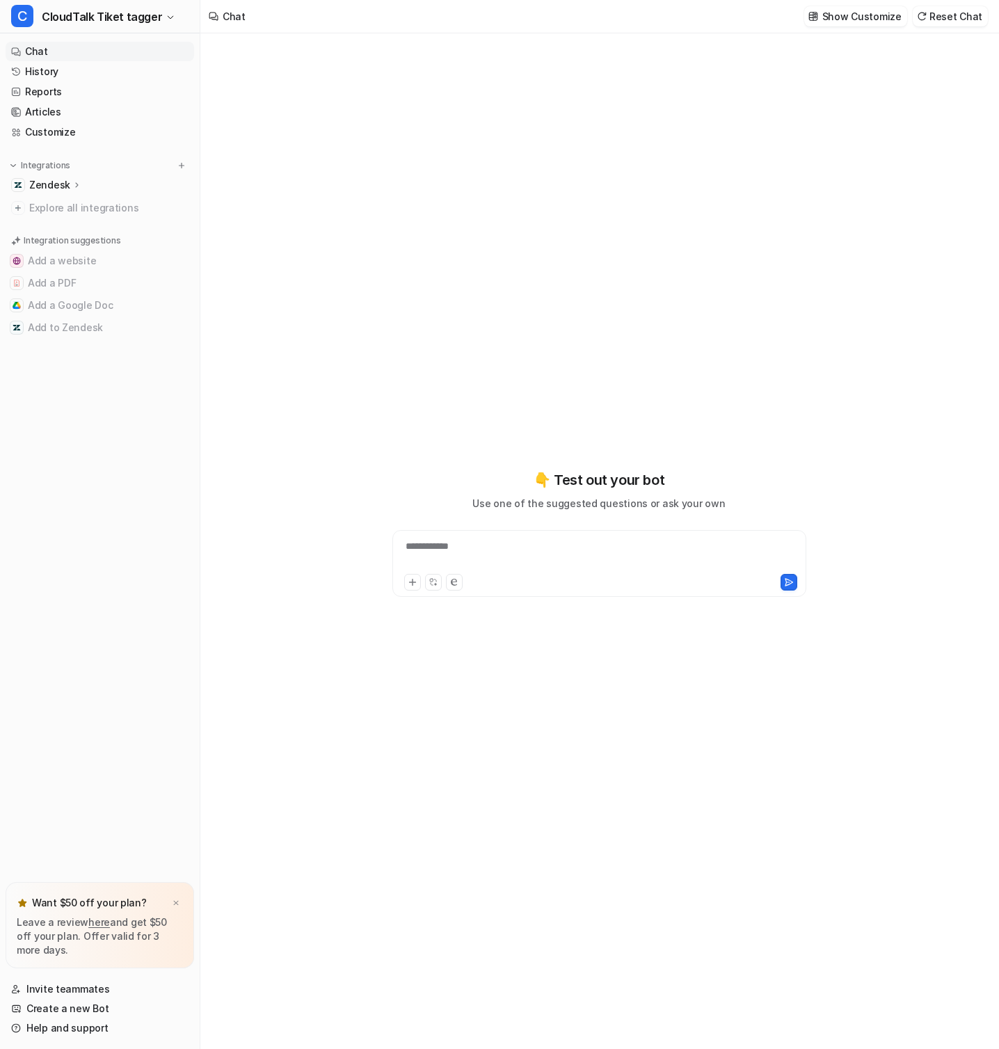
type textarea "**********"
click at [63, 188] on p "Zendesk" at bounding box center [49, 185] width 41 height 14
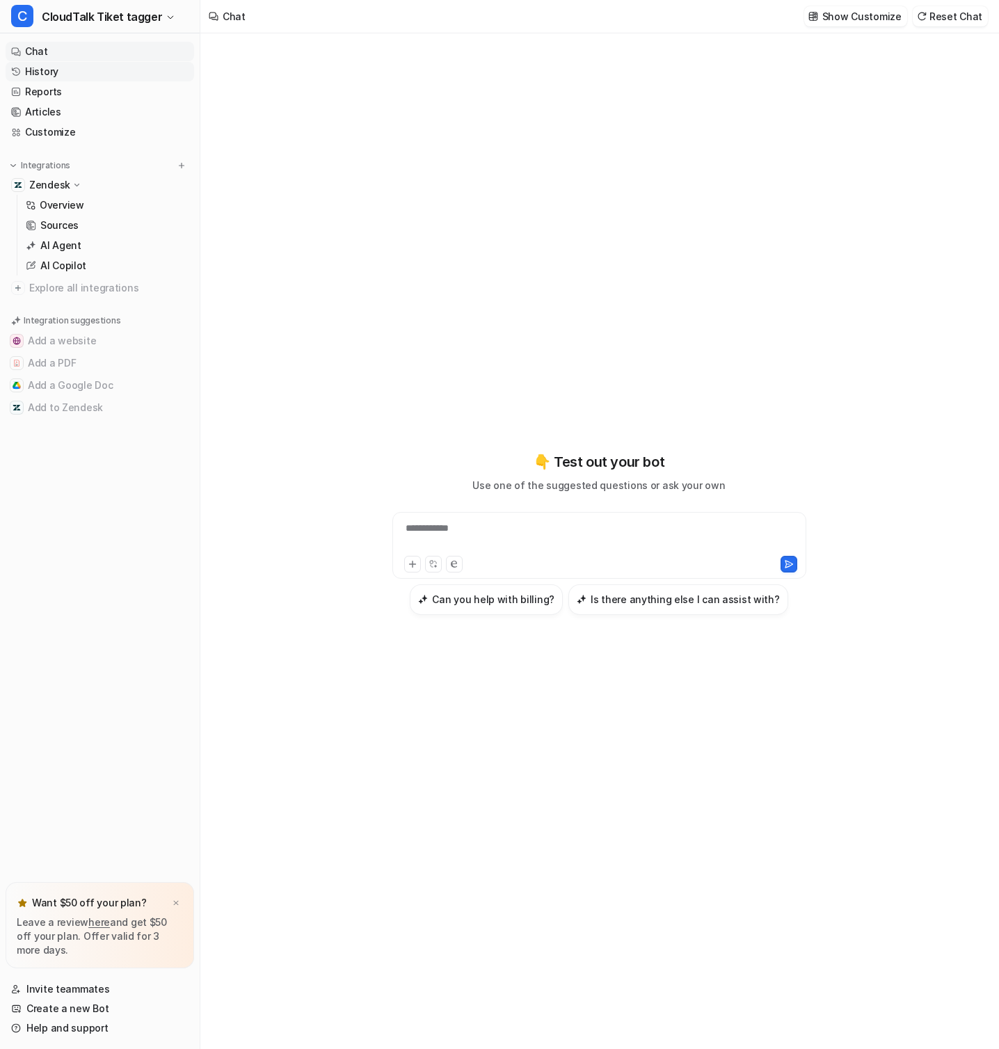
click at [54, 74] on link "History" at bounding box center [100, 71] width 189 height 19
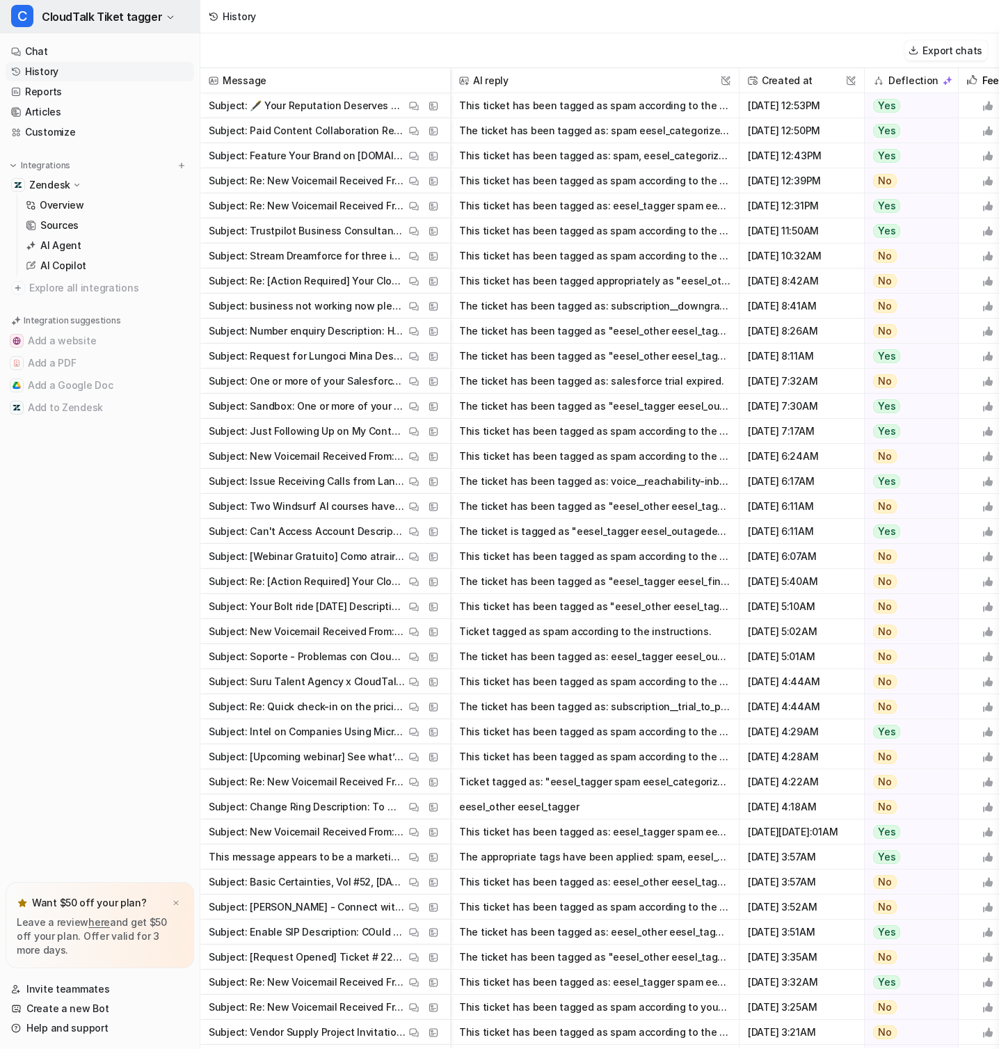
click at [120, 19] on span "CloudTalk Tiket tagger" at bounding box center [102, 16] width 120 height 19
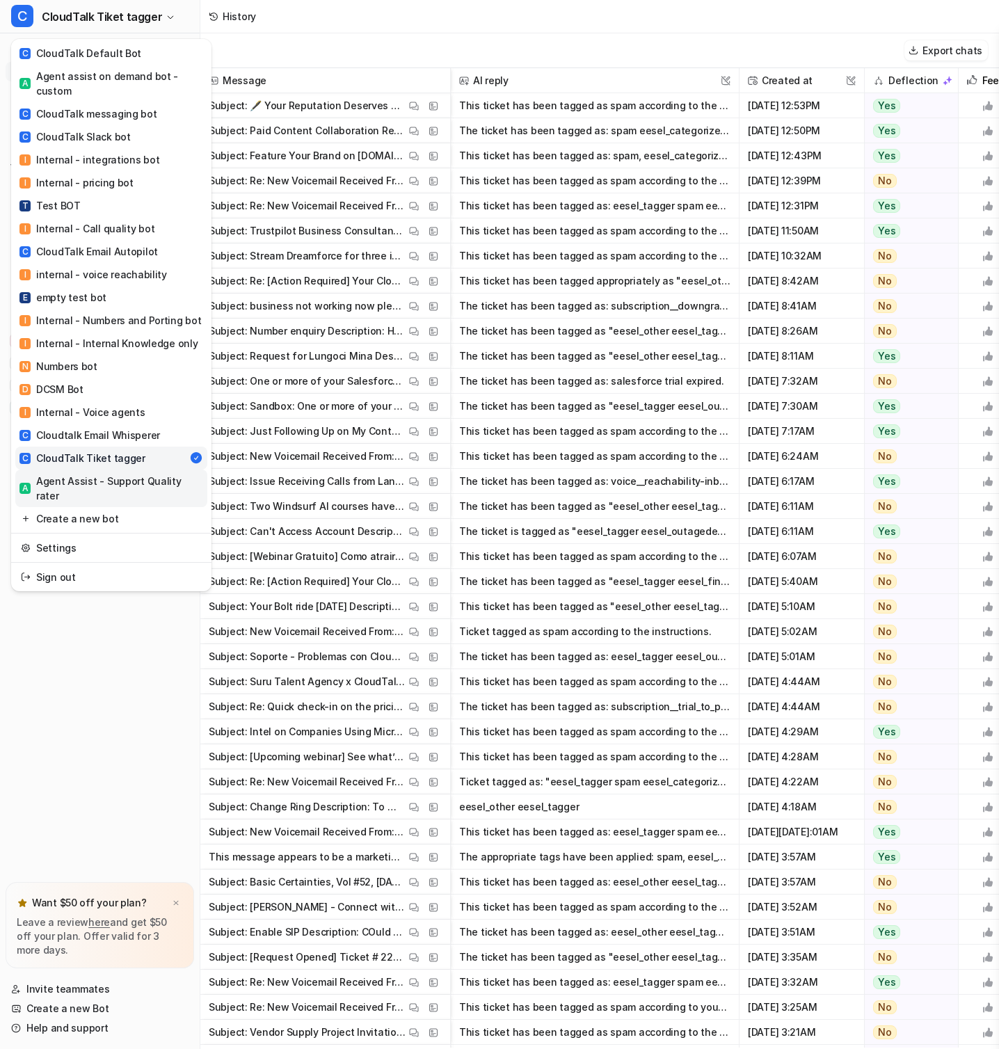
click at [162, 474] on div "A Agent Assist - Support Quality rater" at bounding box center [111, 488] width 184 height 29
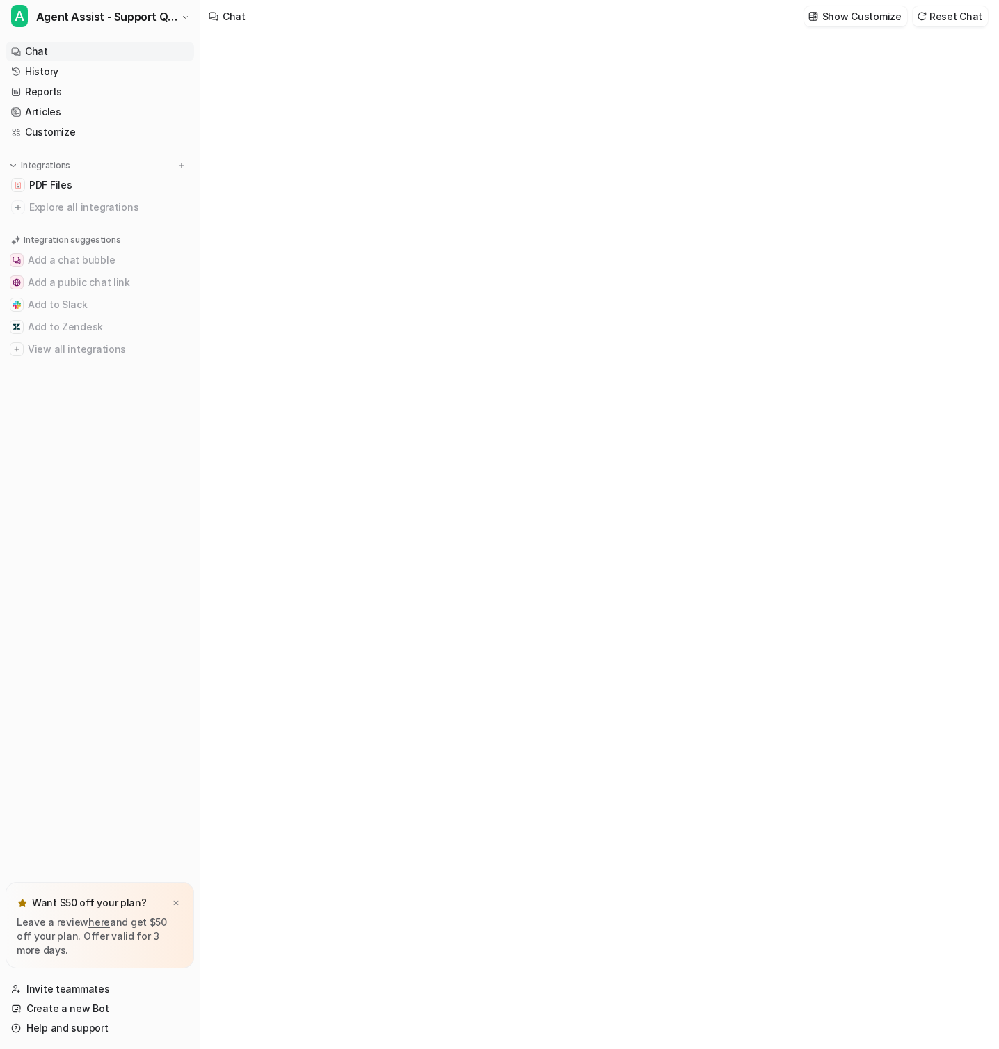
type textarea "**********"
click at [73, 64] on link "History" at bounding box center [100, 71] width 189 height 19
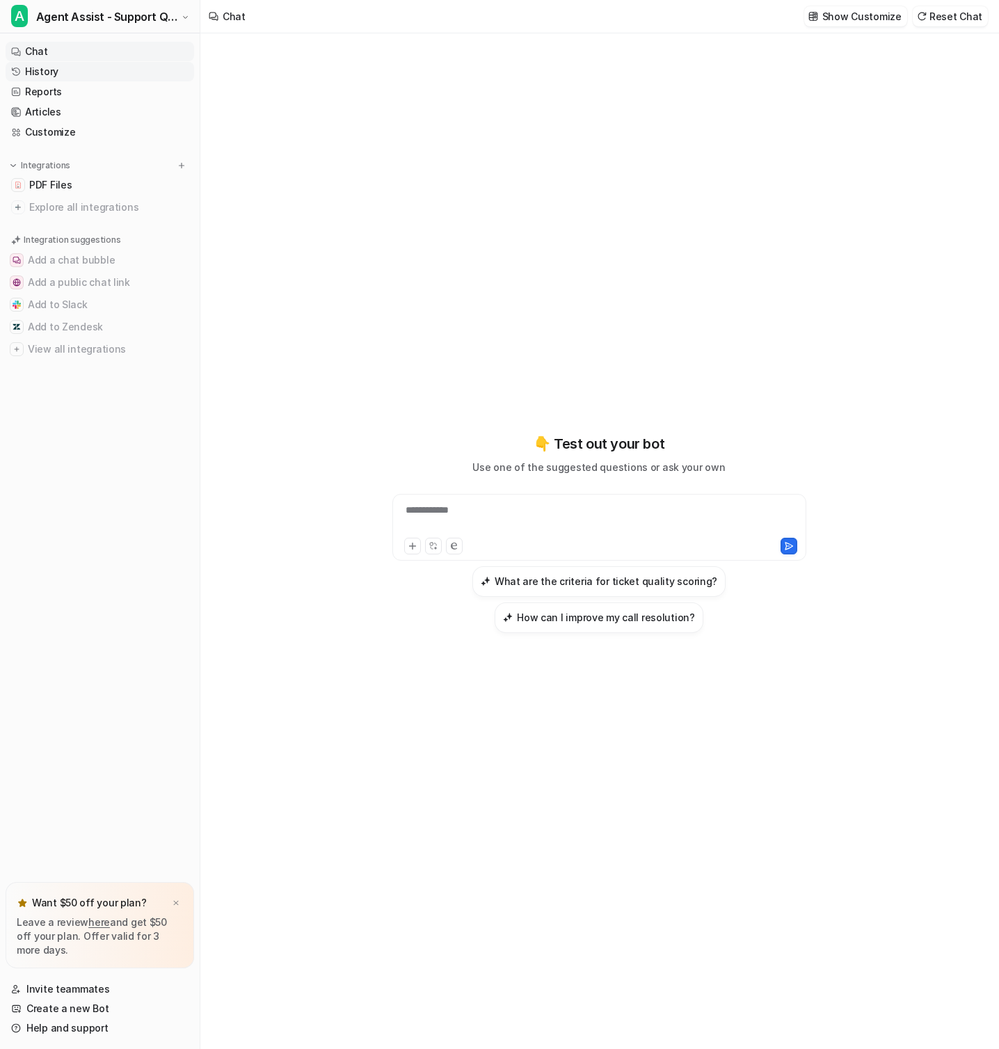
click at [81, 69] on link "History" at bounding box center [100, 71] width 189 height 19
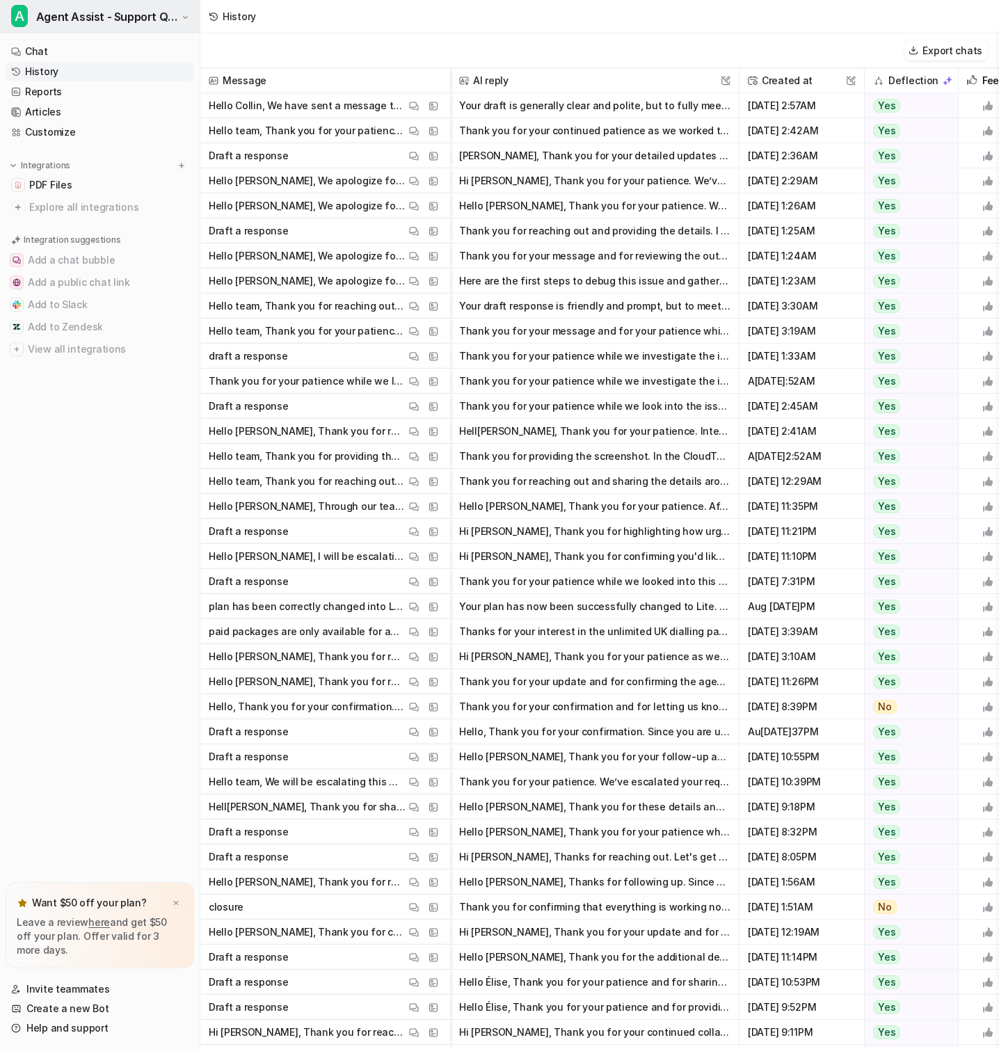
click at [45, 10] on span "Agent Assist - Support Quality rater" at bounding box center [107, 16] width 142 height 19
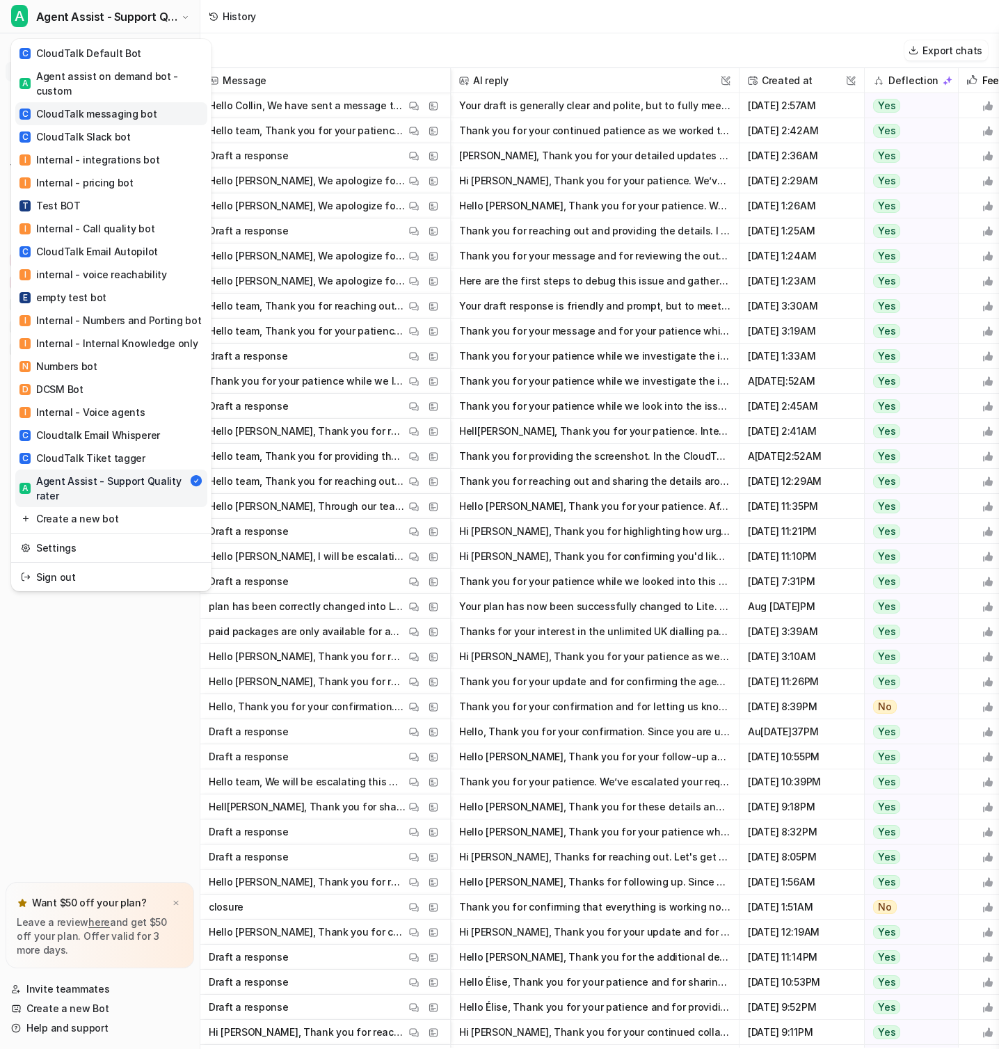
click at [127, 120] on div "C CloudTalk messaging bot" at bounding box center [88, 113] width 138 height 15
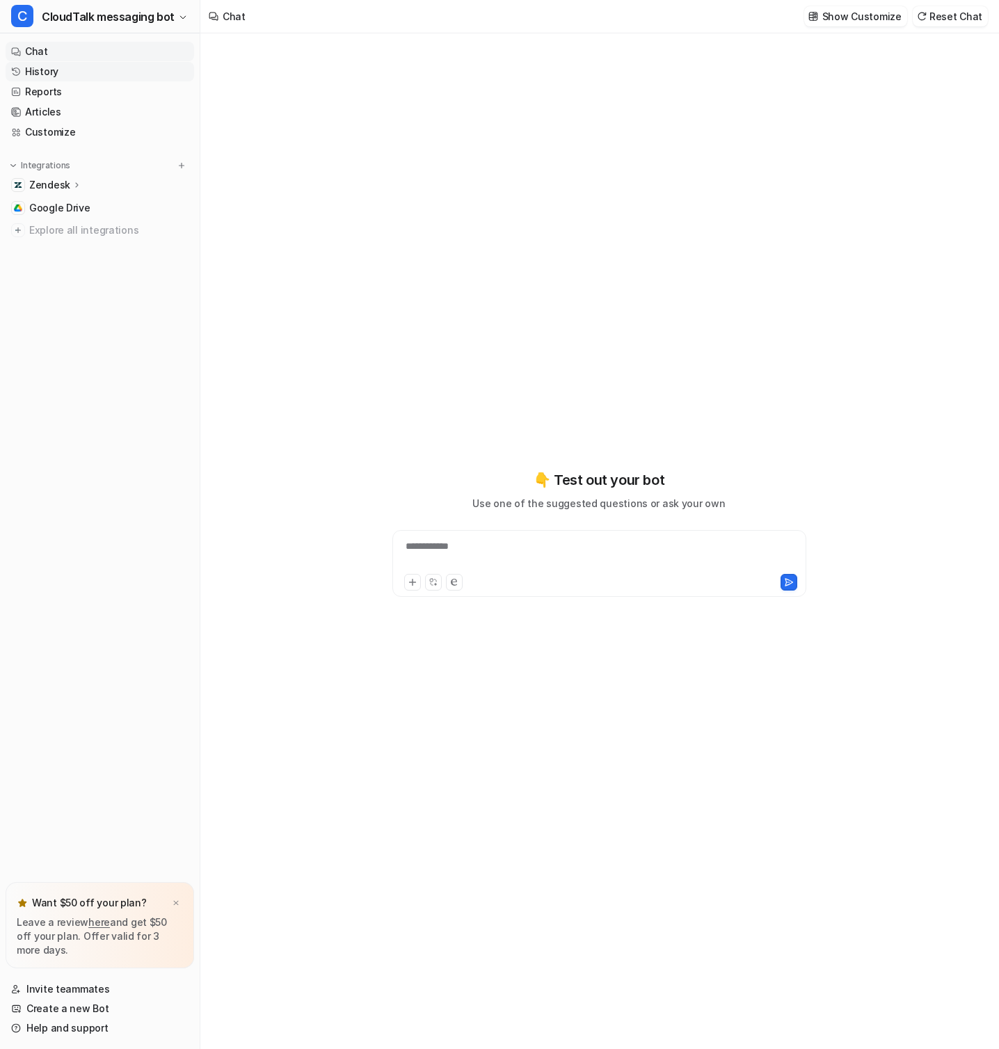
type textarea "**********"
click at [82, 74] on link "History" at bounding box center [100, 71] width 189 height 19
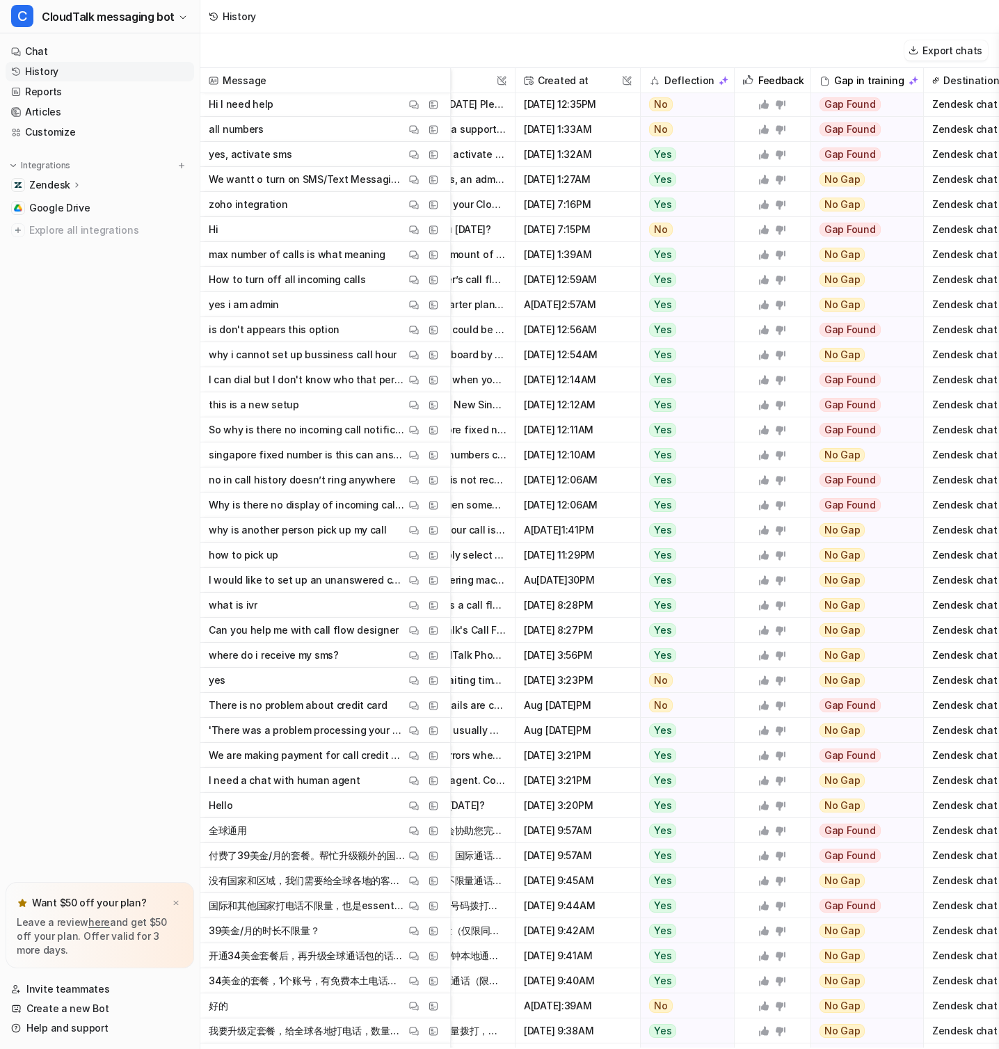
scroll to position [3182, 246]
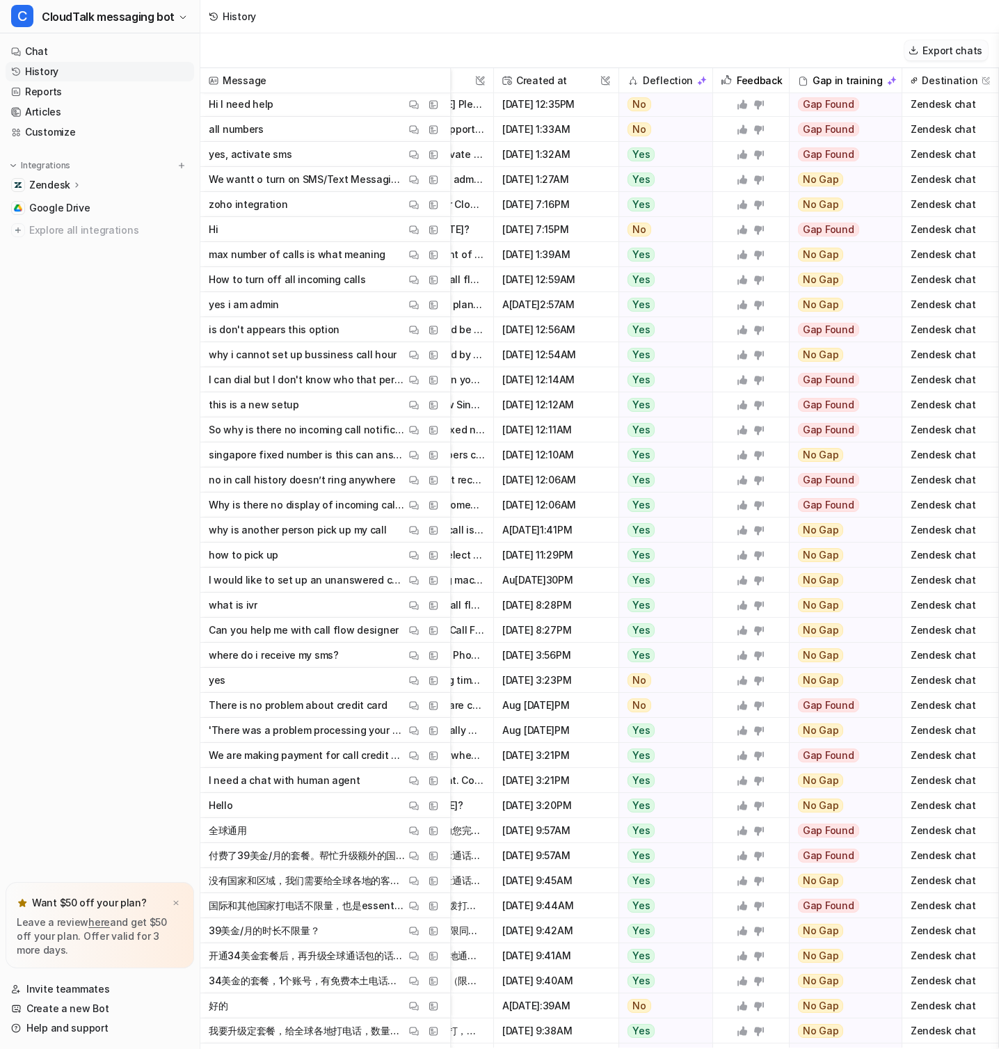
click at [937, 47] on button "Export chats" at bounding box center [945, 50] width 83 height 20
